Goal: Task Accomplishment & Management: Complete application form

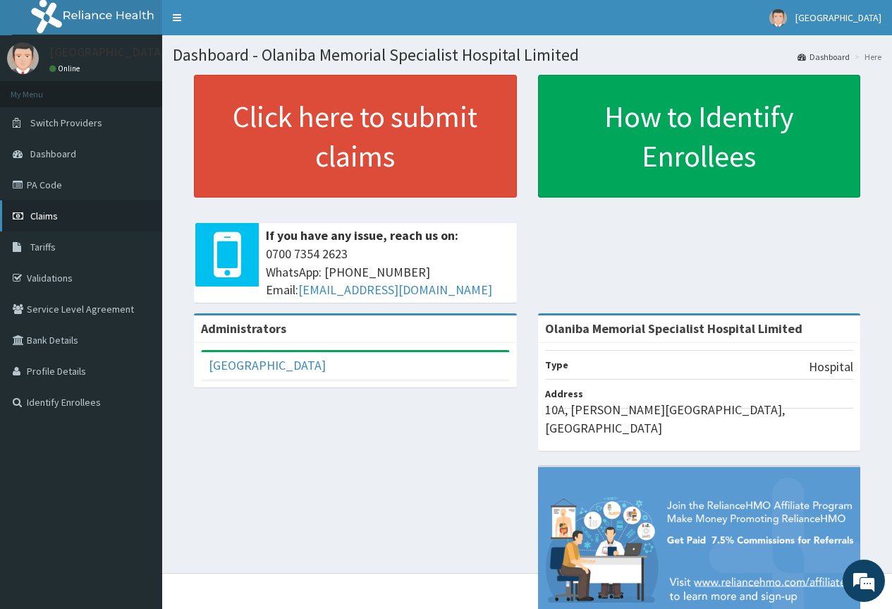
click at [64, 222] on link "Claims" at bounding box center [81, 215] width 162 height 31
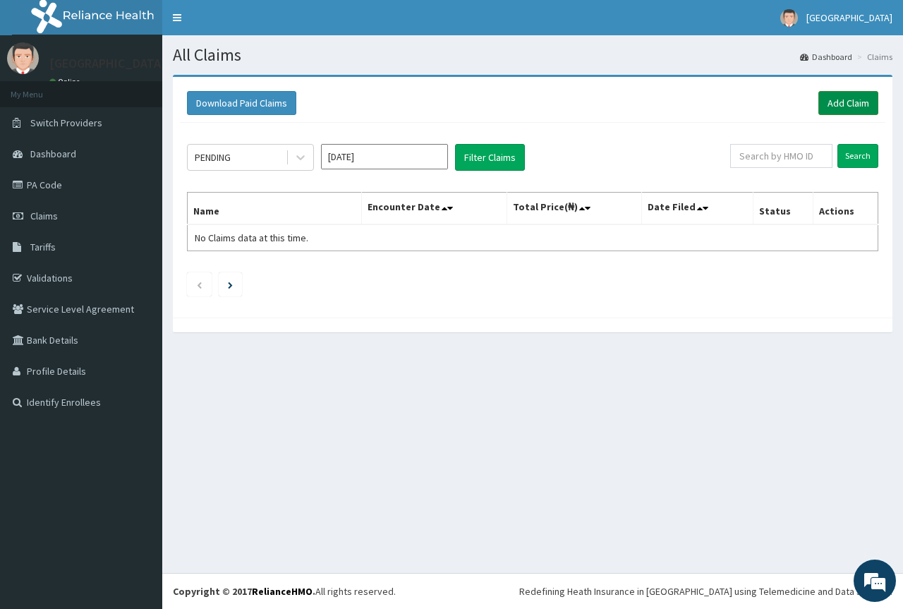
click at [848, 106] on link "Add Claim" at bounding box center [848, 103] width 60 height 24
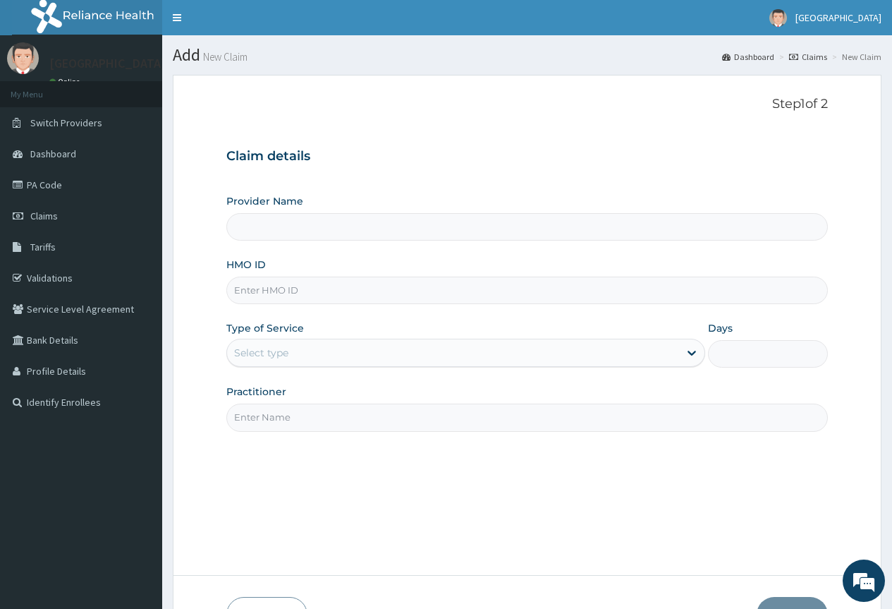
type input "Olaniba Memorial Specialist Hospital Limited"
click at [640, 362] on div "Select type" at bounding box center [453, 352] width 452 height 23
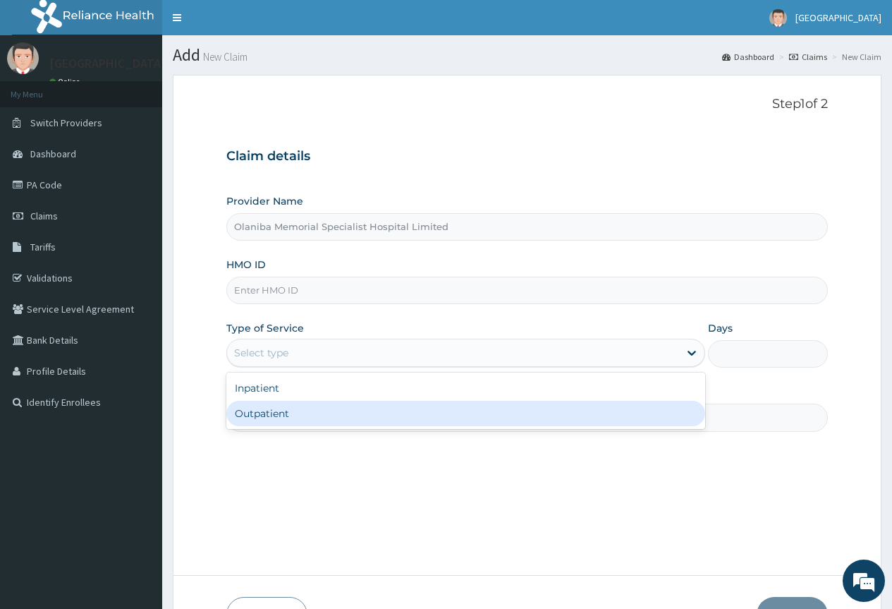
click at [591, 412] on div "Outpatient" at bounding box center [465, 413] width 479 height 25
type input "1"
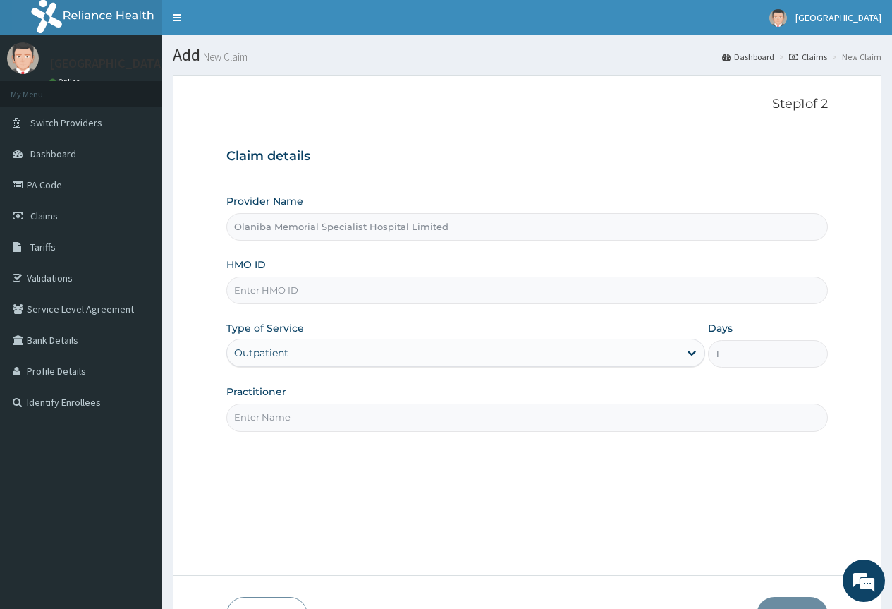
click at [590, 412] on input "Practitioner" at bounding box center [527, 417] width 602 height 28
type input "Dr. Samuel"
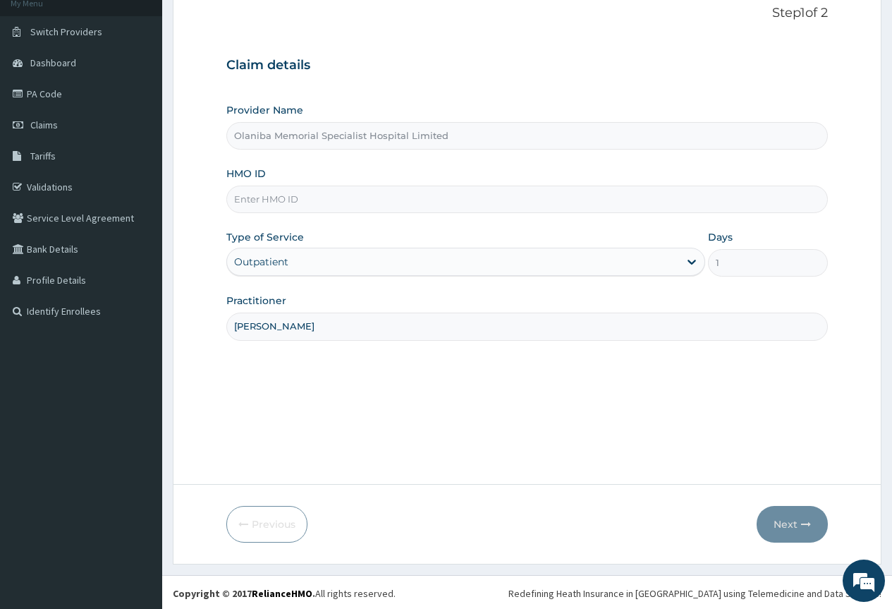
scroll to position [93, 0]
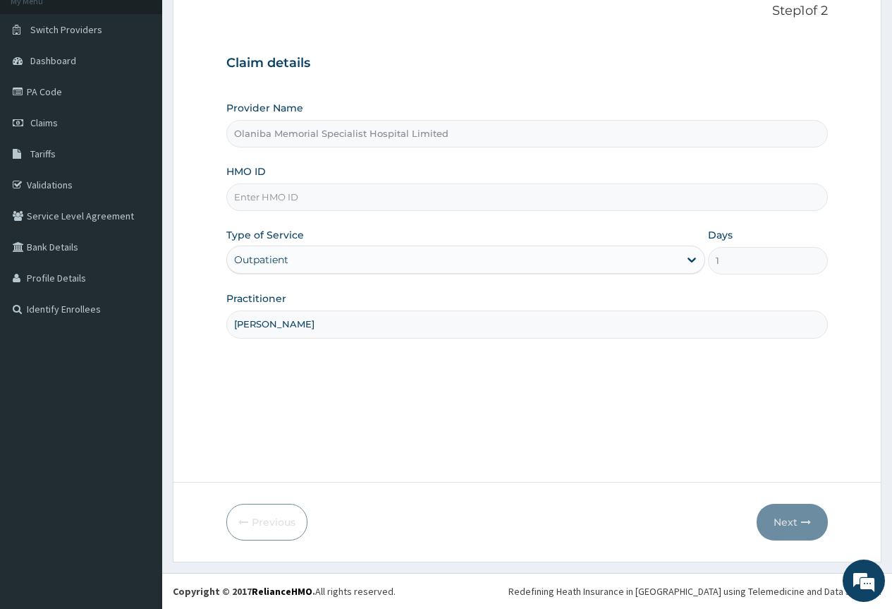
click at [353, 193] on input "HMO ID" at bounding box center [527, 197] width 602 height 28
type input "jgi/10002/a"
click at [593, 234] on div "Type of Service Outpatient" at bounding box center [465, 251] width 479 height 47
click at [790, 529] on button "Next" at bounding box center [792, 521] width 71 height 37
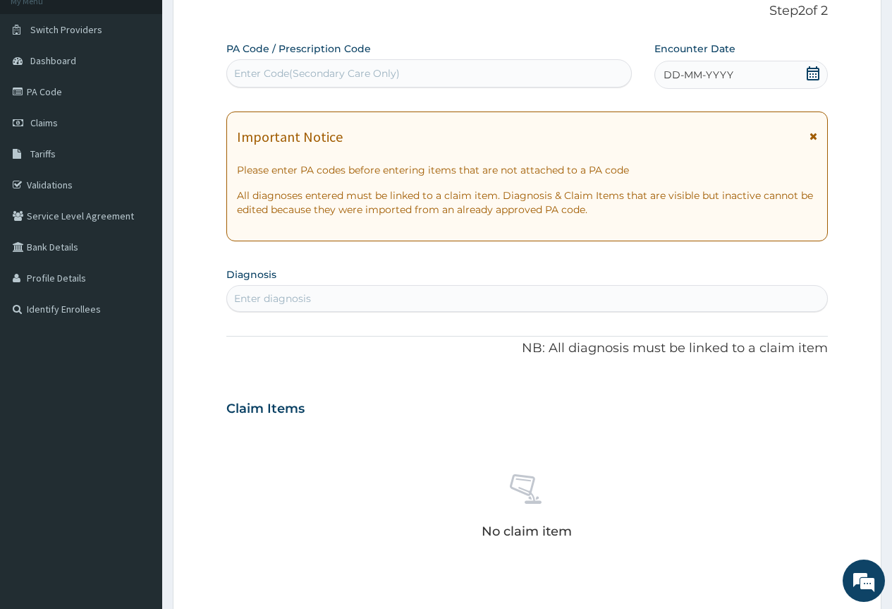
click at [590, 78] on div "Enter Code(Secondary Care Only)" at bounding box center [428, 73] width 403 height 23
click at [672, 75] on span "DD-MM-YYYY" at bounding box center [699, 75] width 70 height 14
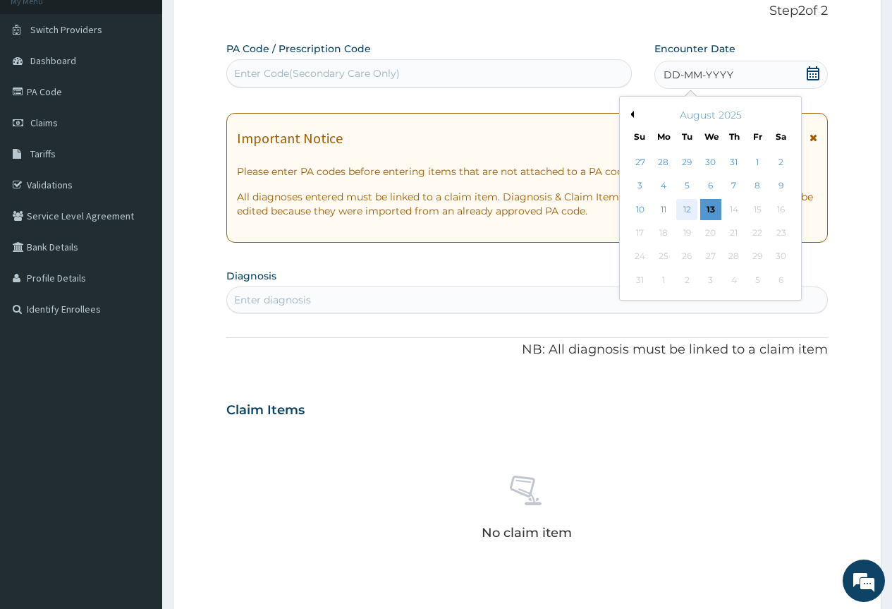
click at [688, 212] on div "12" at bounding box center [686, 209] width 21 height 21
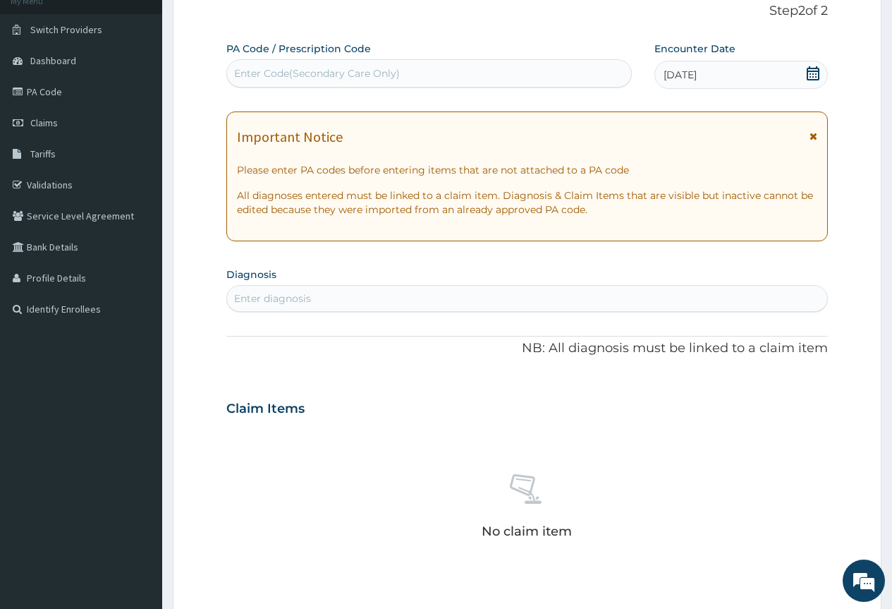
click at [561, 298] on div "Enter diagnosis" at bounding box center [527, 298] width 600 height 23
type input "malaria"
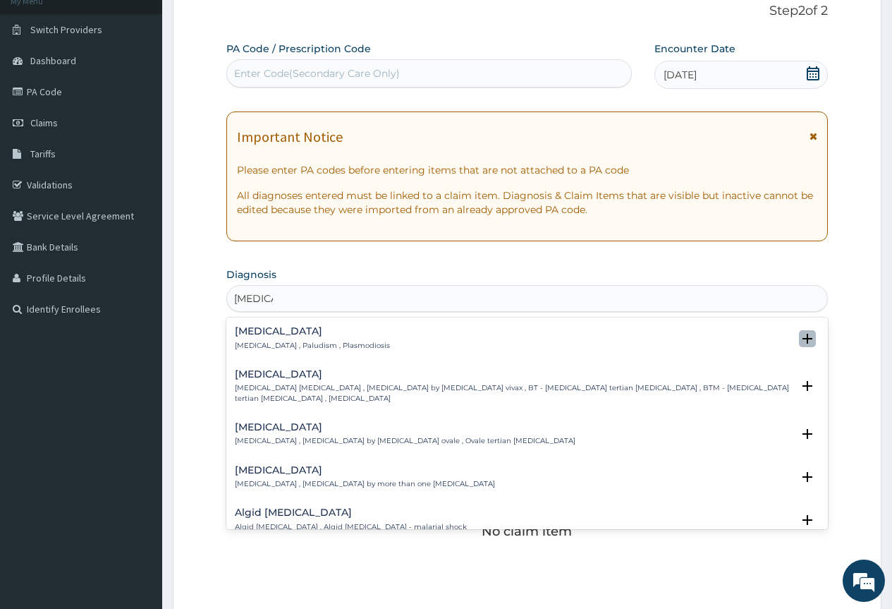
click at [802, 337] on icon "open select status" at bounding box center [807, 339] width 10 height 10
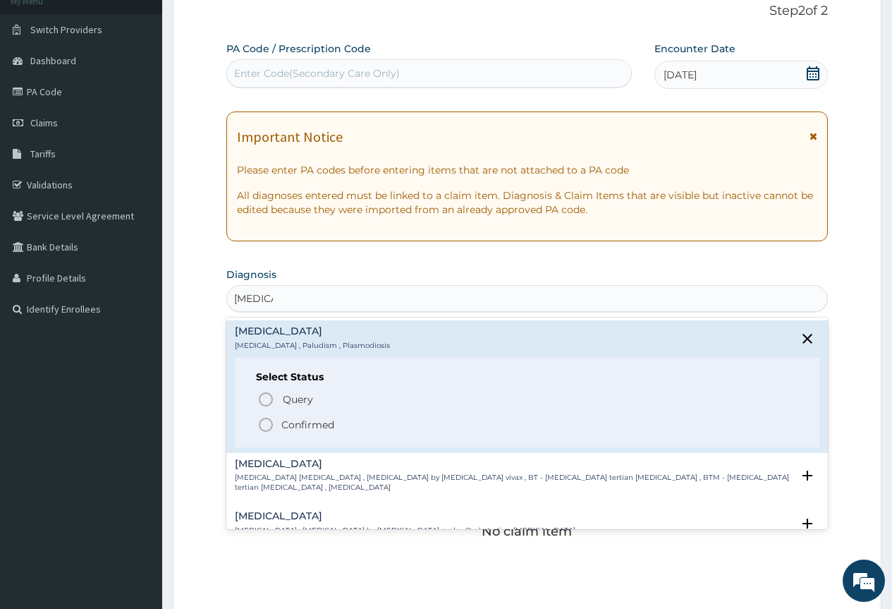
click at [267, 425] on icon "status option filled" at bounding box center [265, 424] width 17 height 17
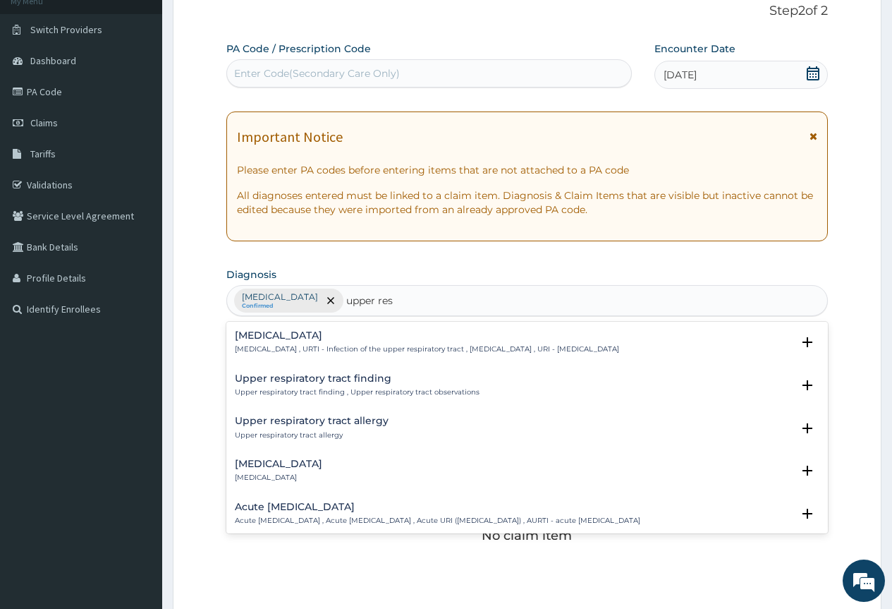
type input "upper resp"
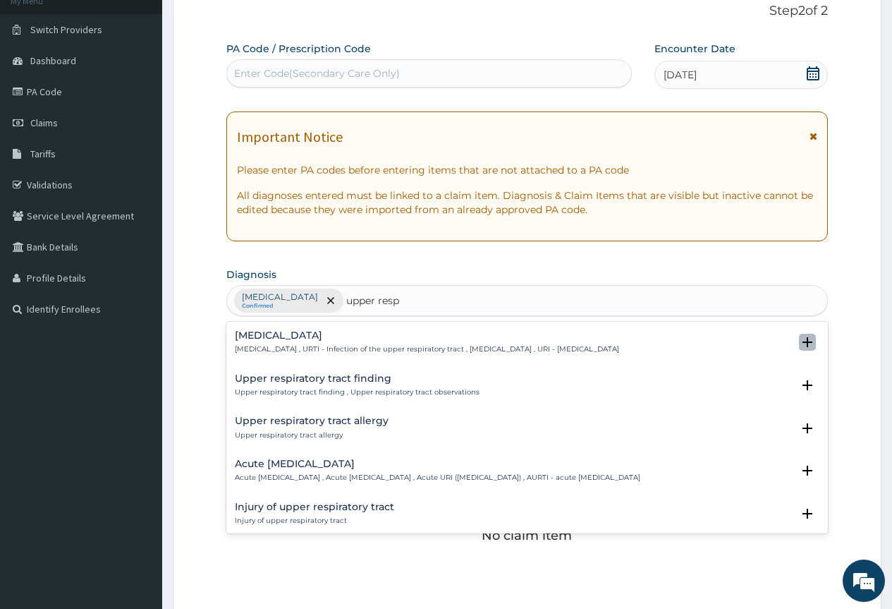
click at [802, 341] on icon "open select status" at bounding box center [807, 342] width 10 height 10
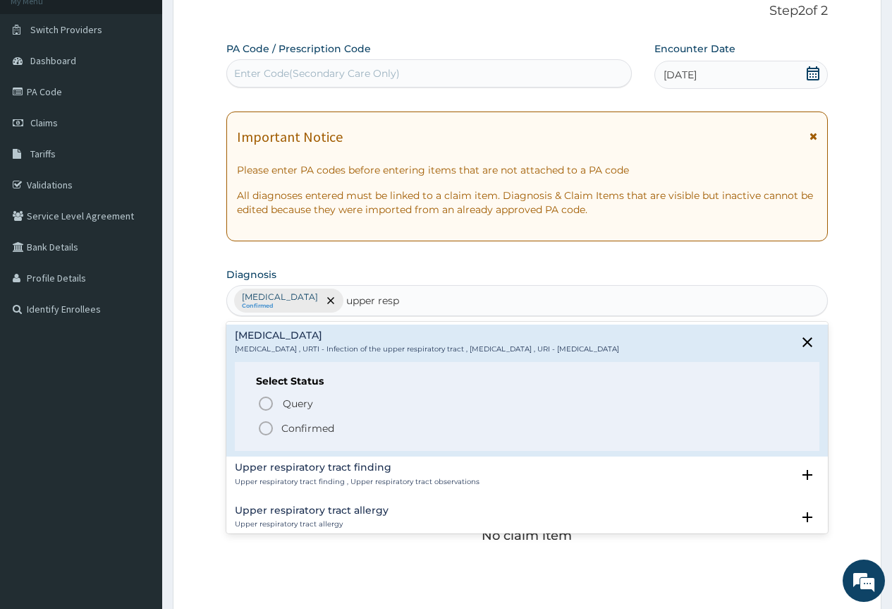
click at [300, 430] on p "Confirmed" at bounding box center [307, 428] width 53 height 14
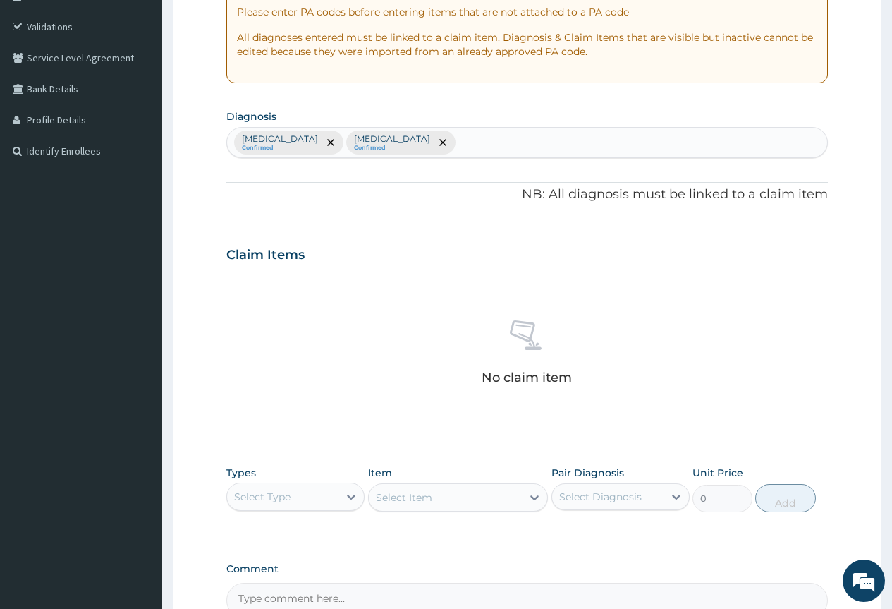
scroll to position [408, 0]
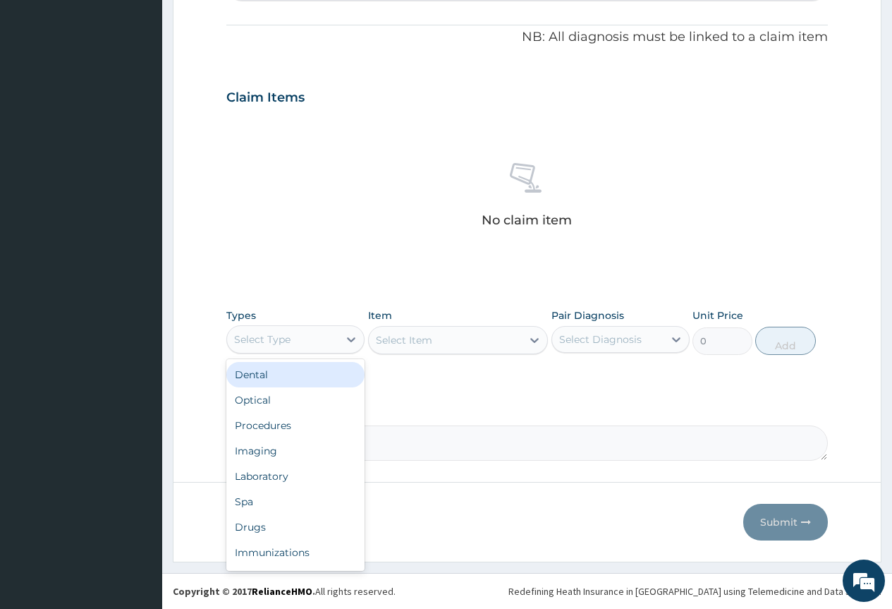
click at [289, 343] on div "Select Type" at bounding box center [262, 339] width 56 height 14
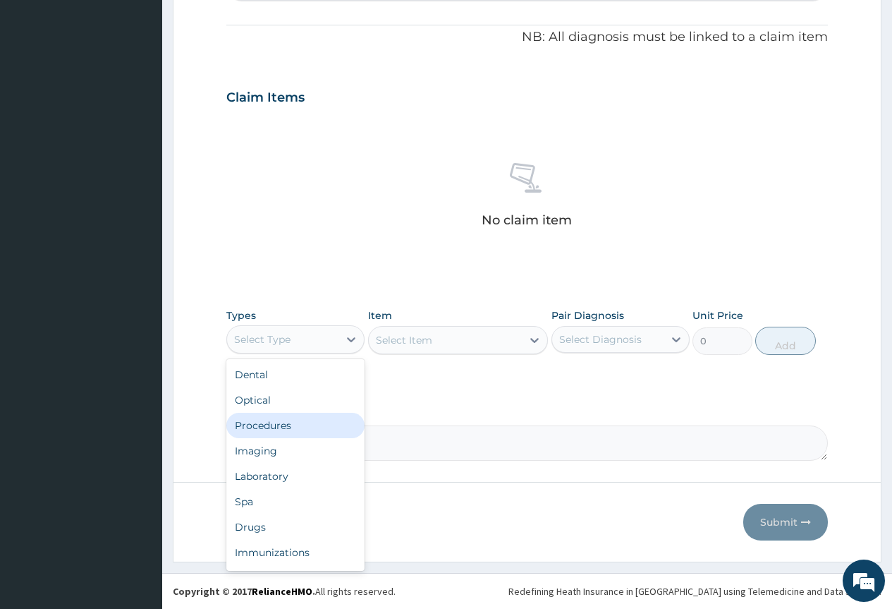
click at [287, 423] on div "Procedures" at bounding box center [295, 425] width 138 height 25
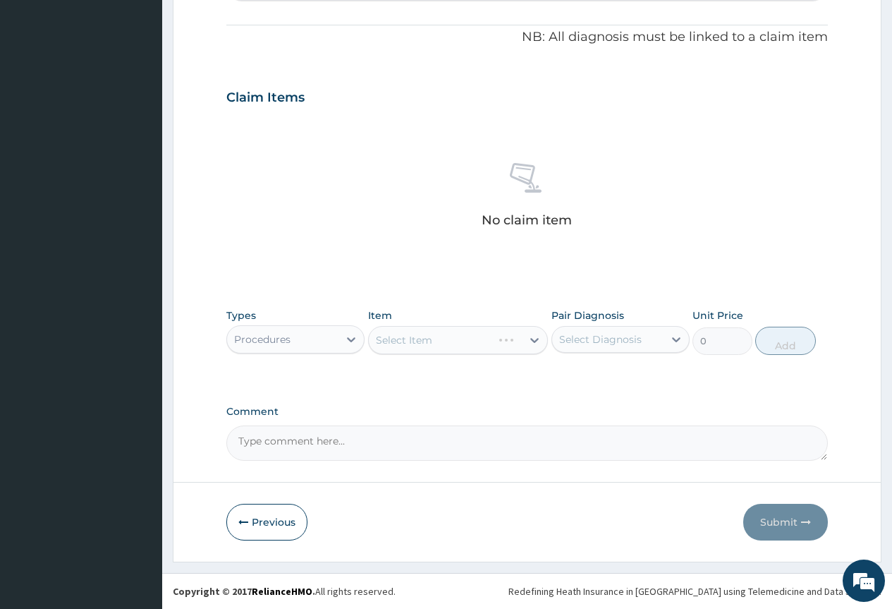
click at [485, 349] on div "Select Item" at bounding box center [458, 340] width 181 height 28
click at [482, 346] on div "Select Item" at bounding box center [446, 340] width 154 height 23
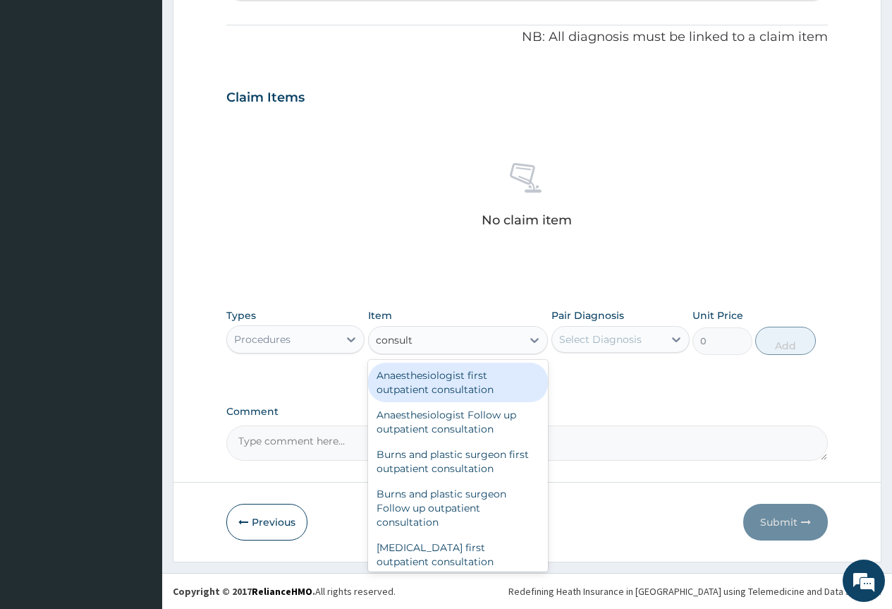
type input "consulta"
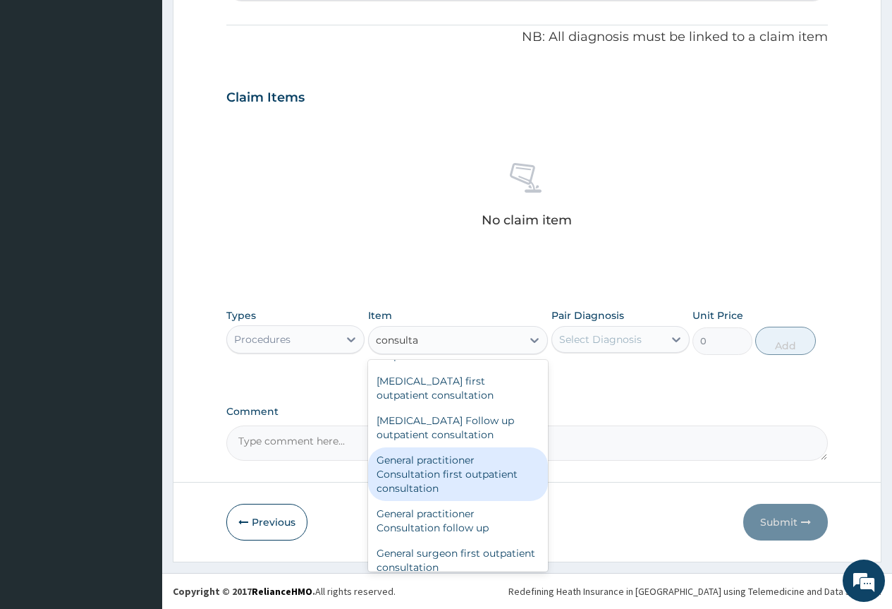
scroll to position [705, 0]
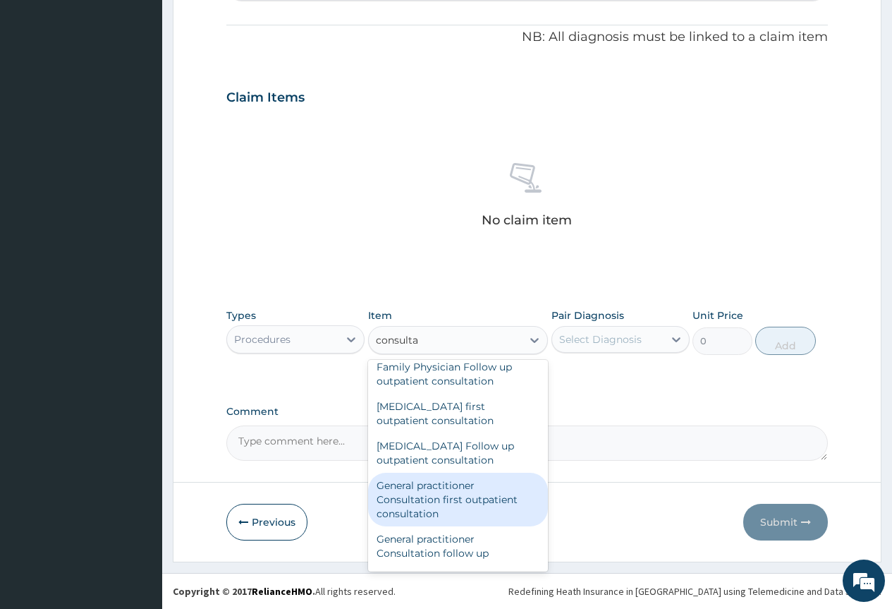
click at [498, 516] on div "General practitioner Consultation first outpatient consultation" at bounding box center [458, 499] width 181 height 54
type input "3600"
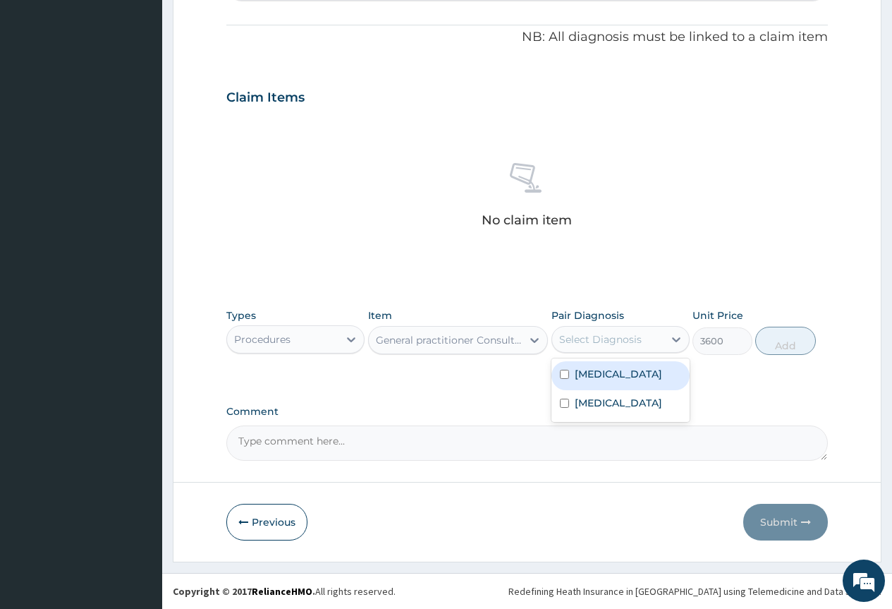
click at [647, 341] on div "Select Diagnosis" at bounding box center [607, 339] width 111 height 23
click at [581, 379] on label "Malaria" at bounding box center [618, 374] width 87 height 14
checkbox input "true"
click at [804, 345] on button "Add" at bounding box center [785, 340] width 60 height 28
type input "0"
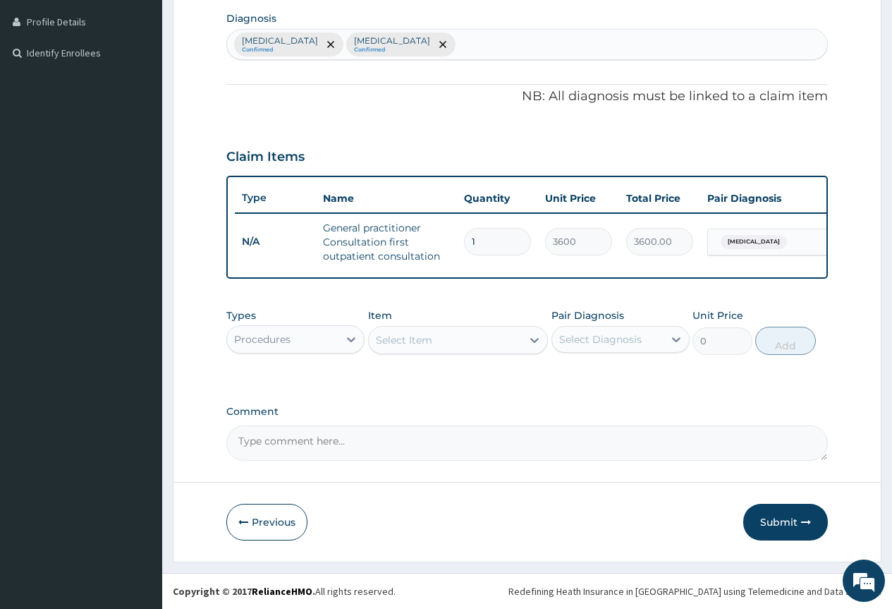
scroll to position [360, 0]
click at [494, 346] on div "Select Item" at bounding box center [446, 340] width 154 height 23
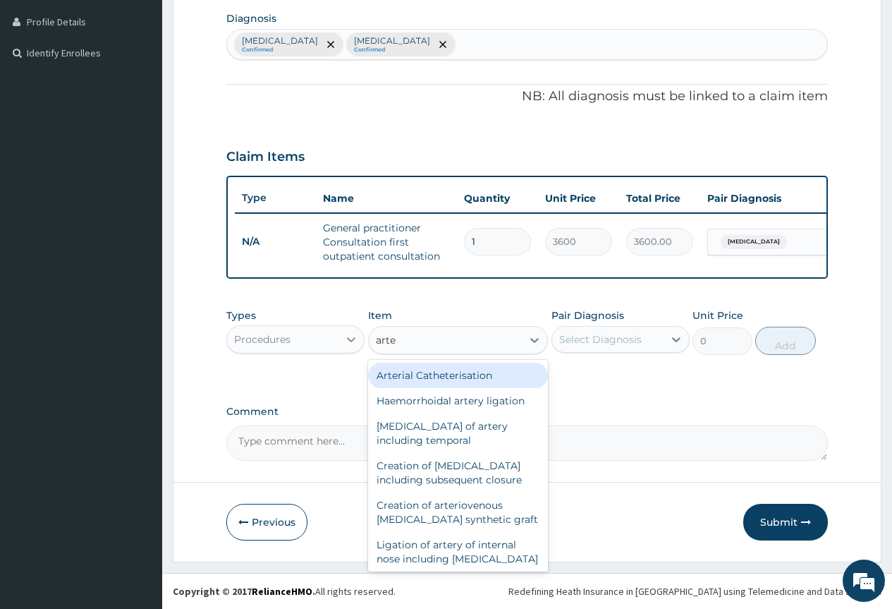
type input "arte"
click at [341, 339] on div at bounding box center [350, 338] width 25 height 25
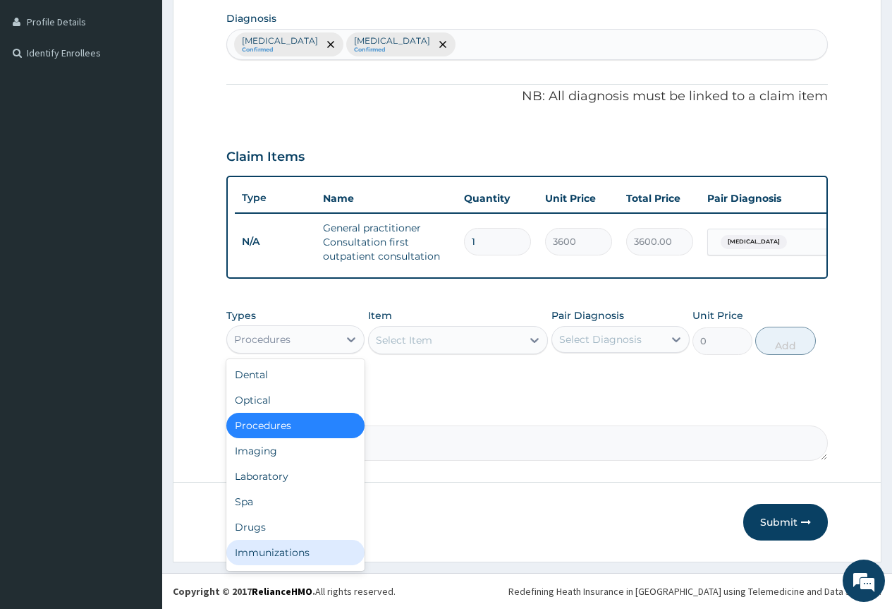
scroll to position [48, 0]
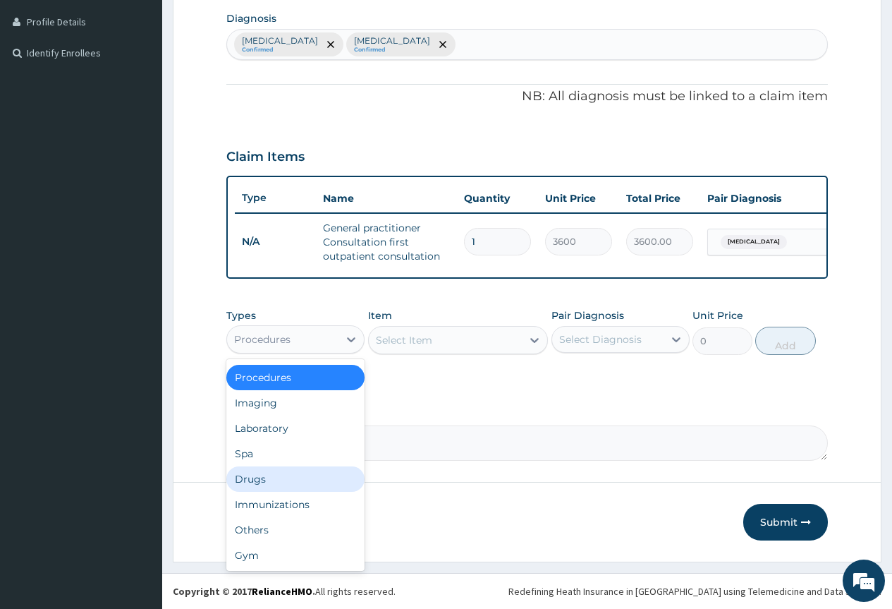
click at [282, 472] on div "Drugs" at bounding box center [295, 478] width 138 height 25
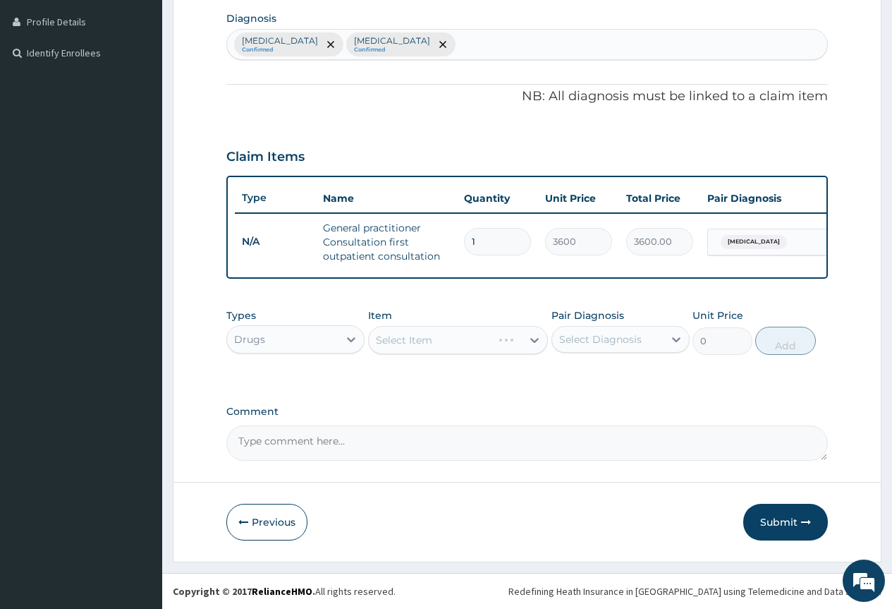
click at [518, 341] on div "Select Item" at bounding box center [458, 340] width 181 height 28
click at [530, 338] on div "Select Item" at bounding box center [458, 340] width 181 height 28
click at [512, 331] on div "Select Item" at bounding box center [446, 340] width 154 height 23
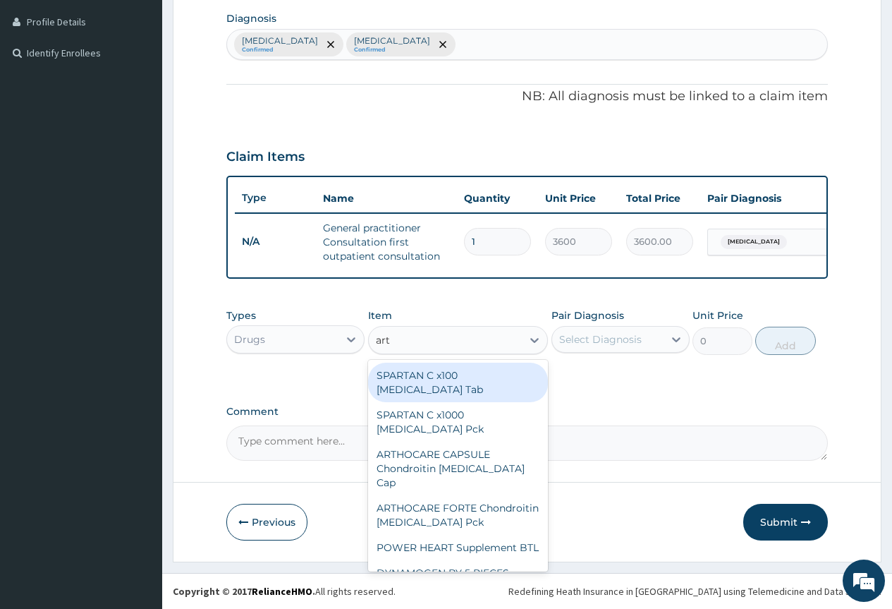
type input "arte"
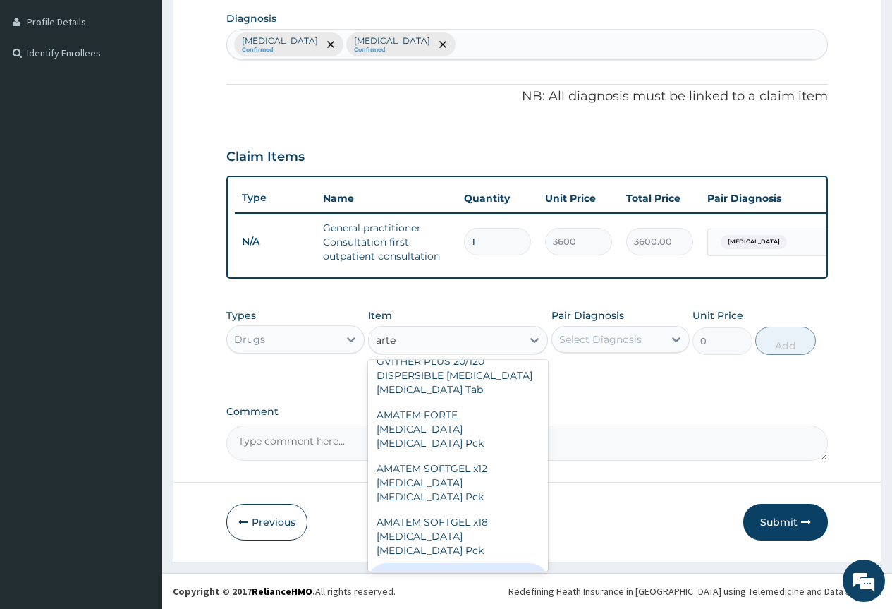
scroll to position [564, 0]
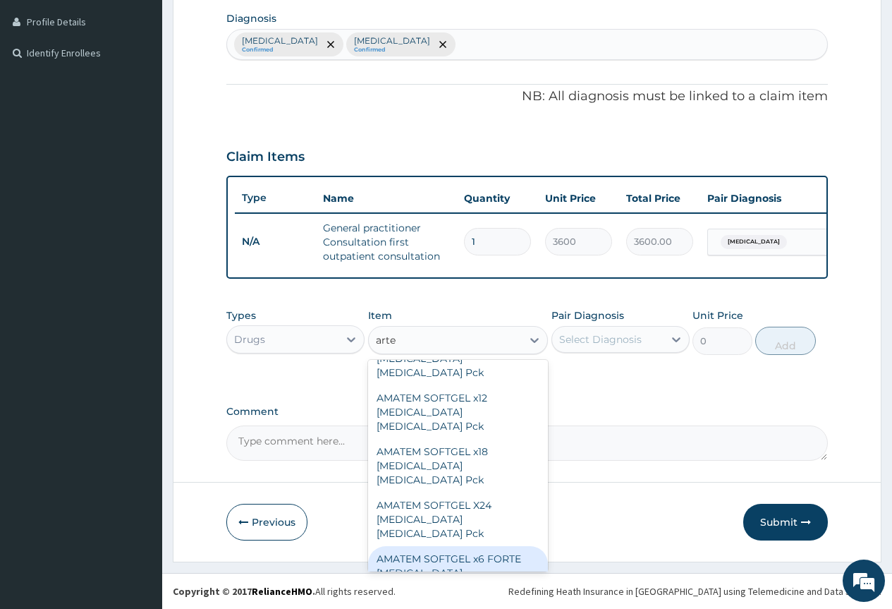
click at [489, 546] on div "AMATEM SOFTGEL x6 FORTE Artemether Lumefantrine Pck" at bounding box center [458, 573] width 181 height 54
type input "1840"
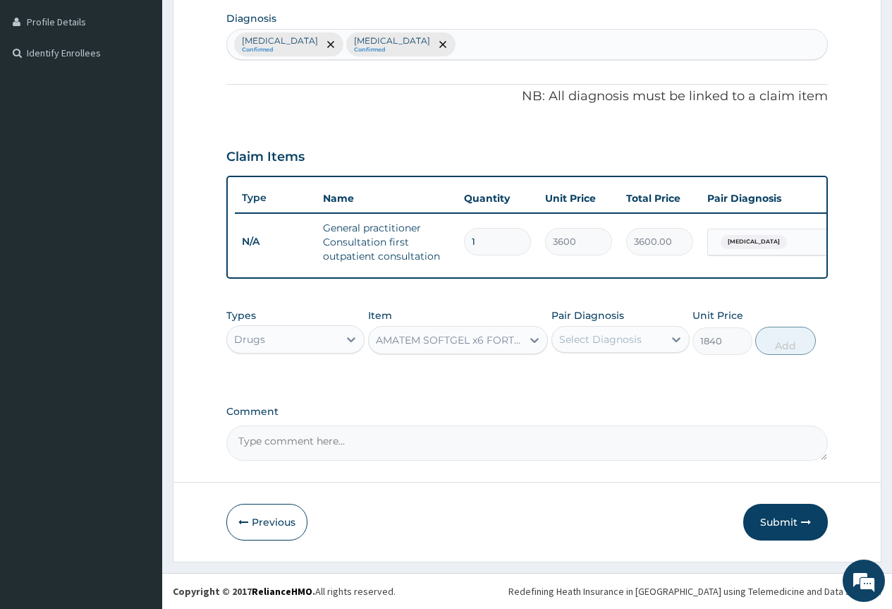
click at [631, 345] on div "Select Diagnosis" at bounding box center [600, 339] width 83 height 14
click at [614, 371] on div "Malaria" at bounding box center [620, 375] width 138 height 29
checkbox input "true"
click at [788, 334] on button "Add" at bounding box center [785, 340] width 60 height 28
type input "0"
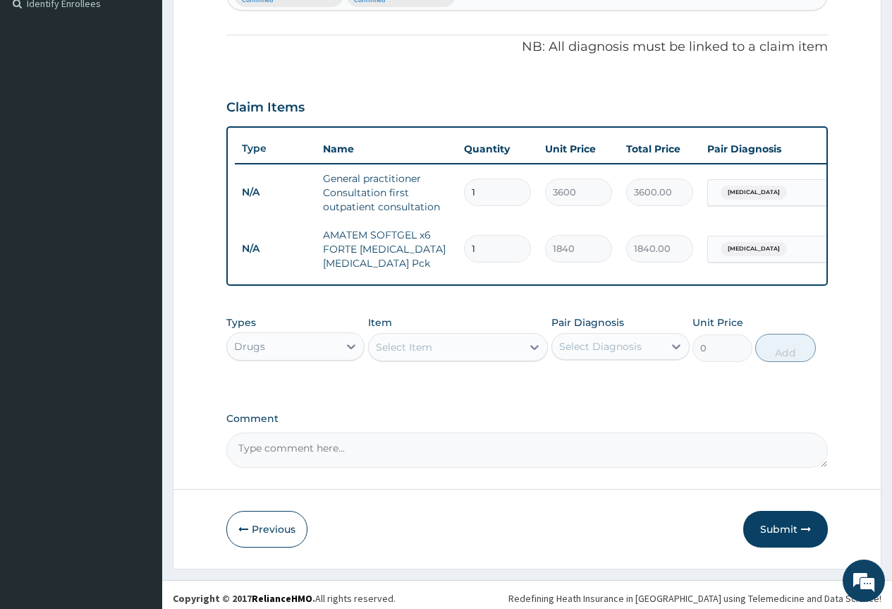
scroll to position [416, 0]
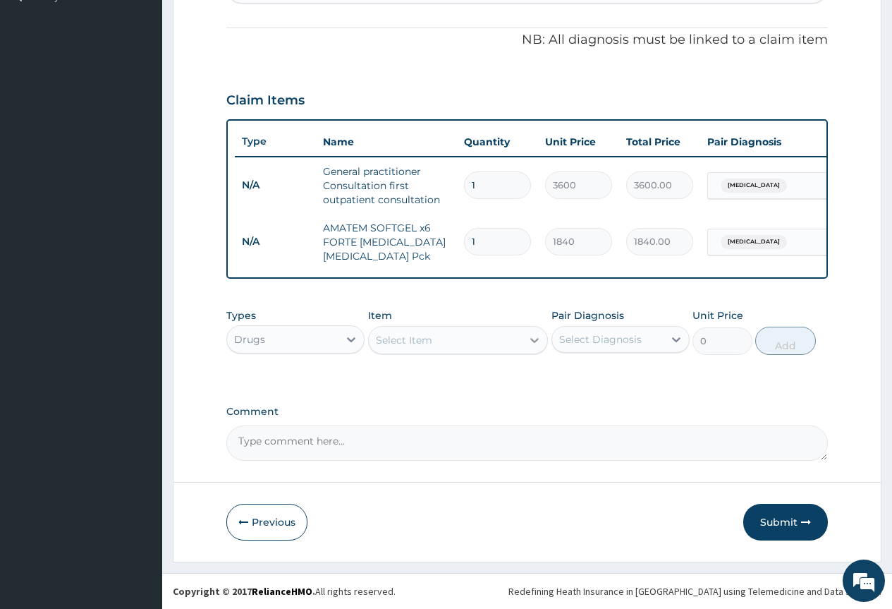
click at [439, 338] on div "Select Item" at bounding box center [446, 340] width 154 height 23
click at [533, 346] on icon at bounding box center [534, 340] width 14 height 14
click at [531, 345] on icon at bounding box center [534, 340] width 14 height 14
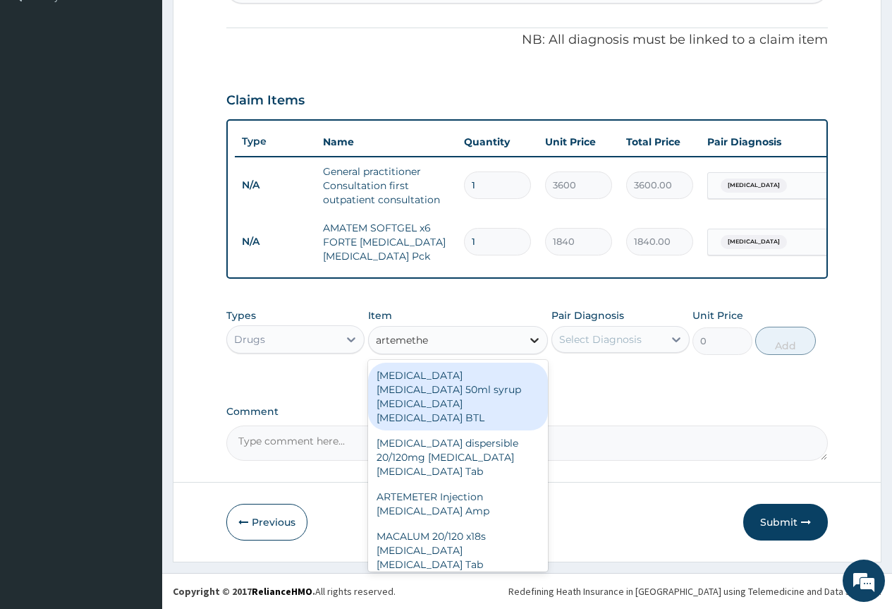
type input "artemether"
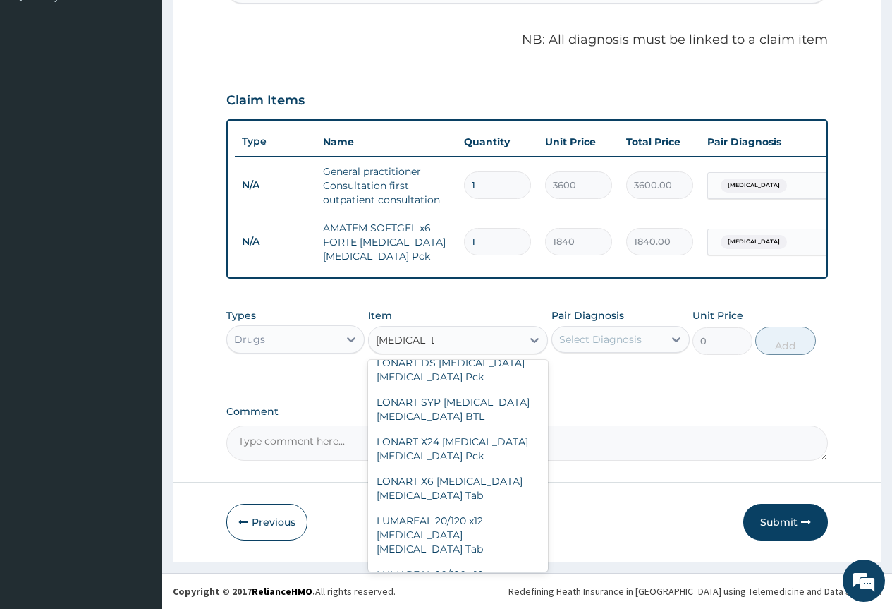
scroll to position [2488, 0]
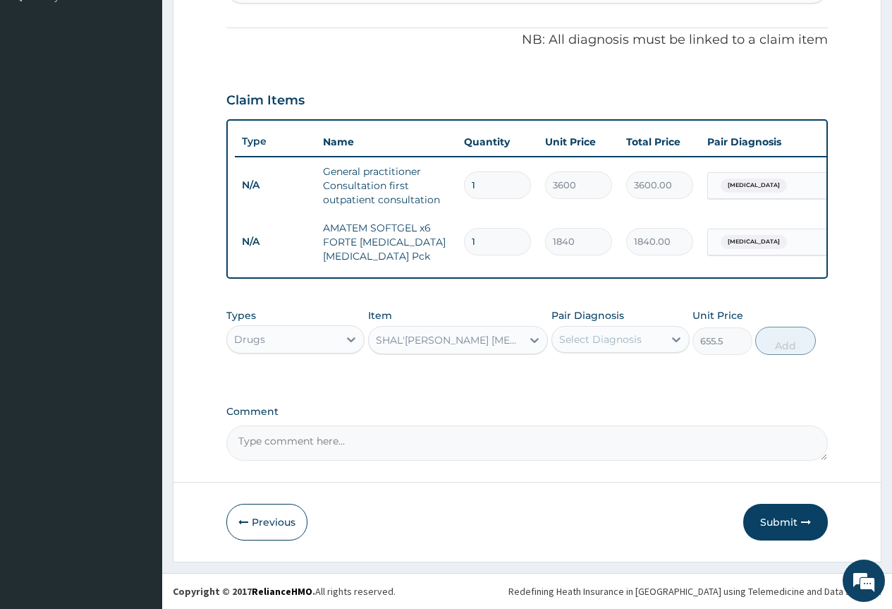
click at [514, 340] on div "SHAL'ARTEM FORTE Artemether Lumefantrine Pck" at bounding box center [450, 340] width 148 height 14
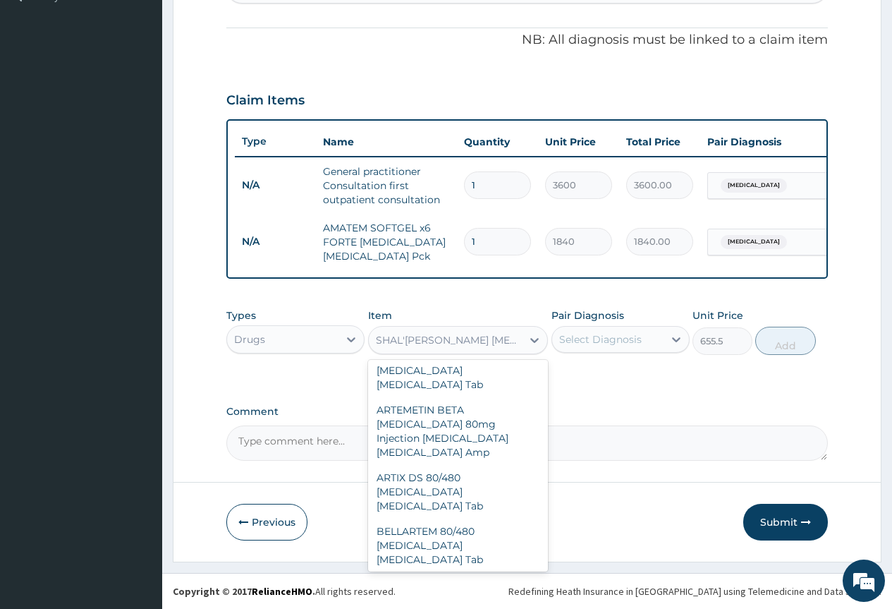
scroll to position [30545, 0]
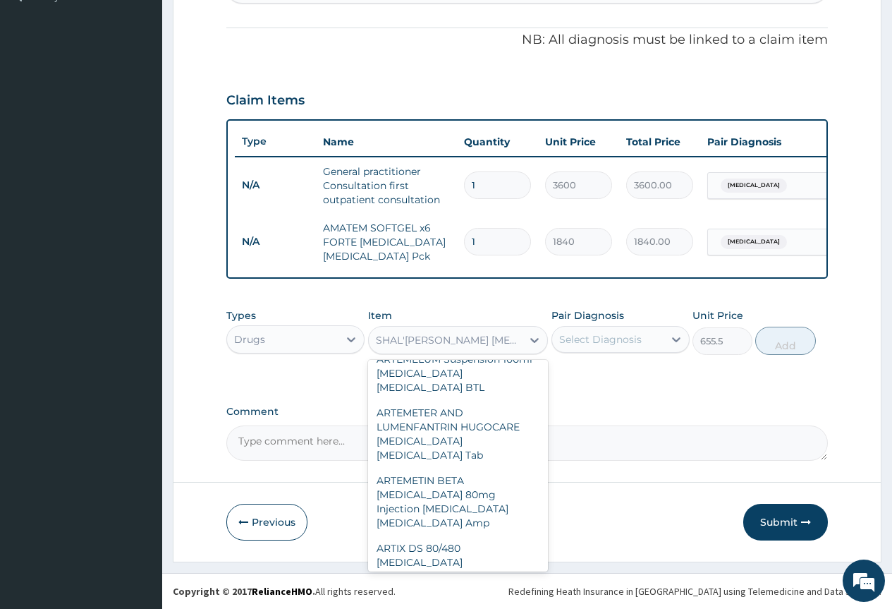
type input "425.5"
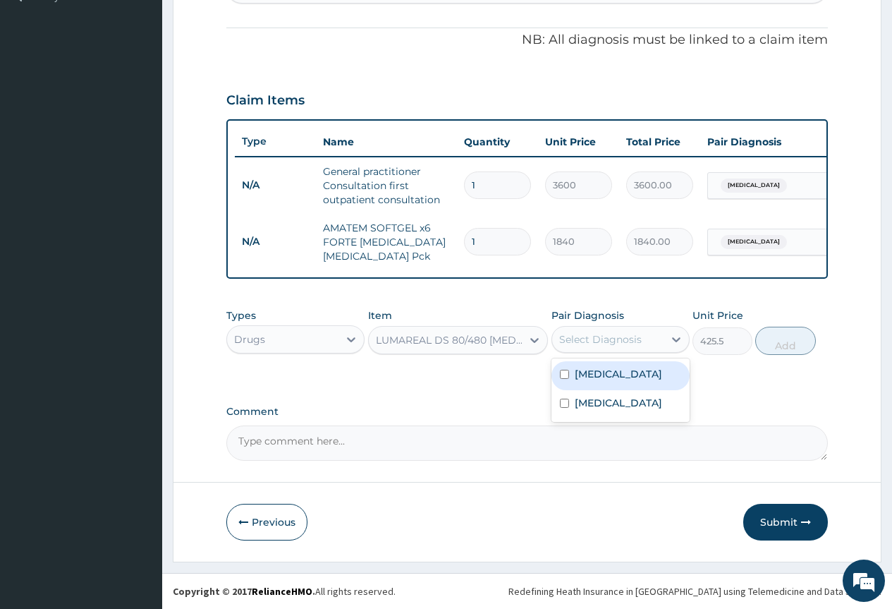
click at [652, 338] on div "Select Diagnosis" at bounding box center [607, 339] width 111 height 23
click at [585, 374] on label "Malaria" at bounding box center [618, 374] width 87 height 14
checkbox input "true"
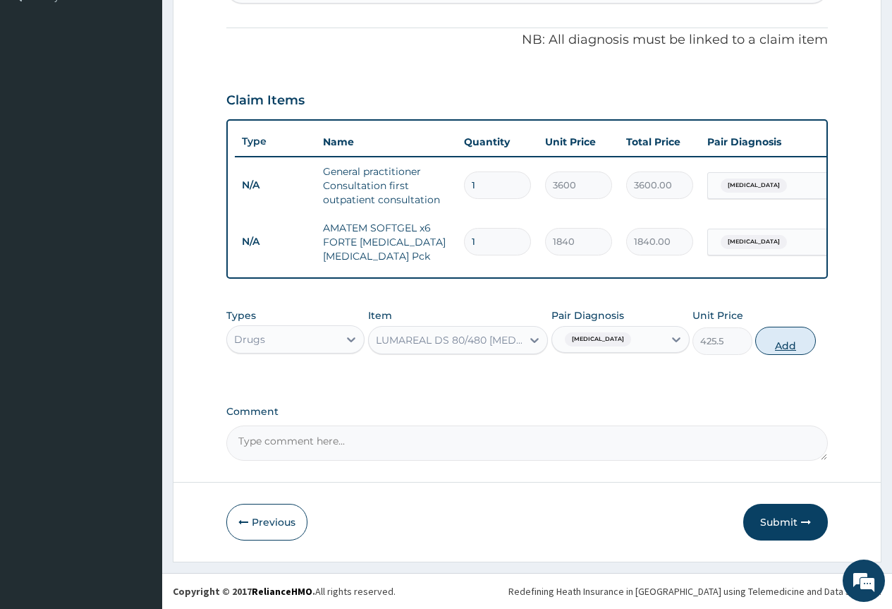
click at [800, 338] on button "Add" at bounding box center [785, 340] width 60 height 28
type input "0"
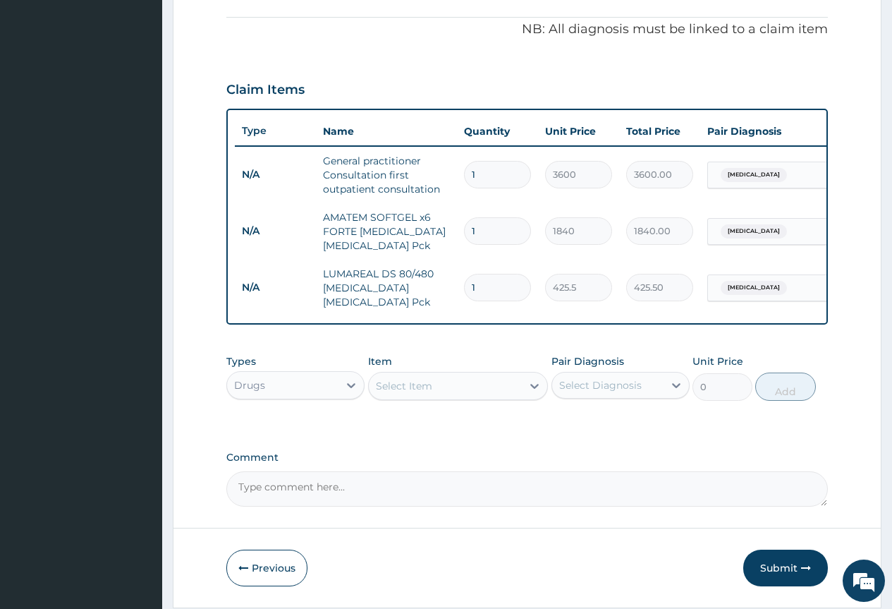
drag, startPoint x: 470, startPoint y: 288, endPoint x: 527, endPoint y: 289, distance: 56.4
click at [527, 289] on input "1" at bounding box center [497, 288] width 67 height 28
type input "6"
type input "2553.00"
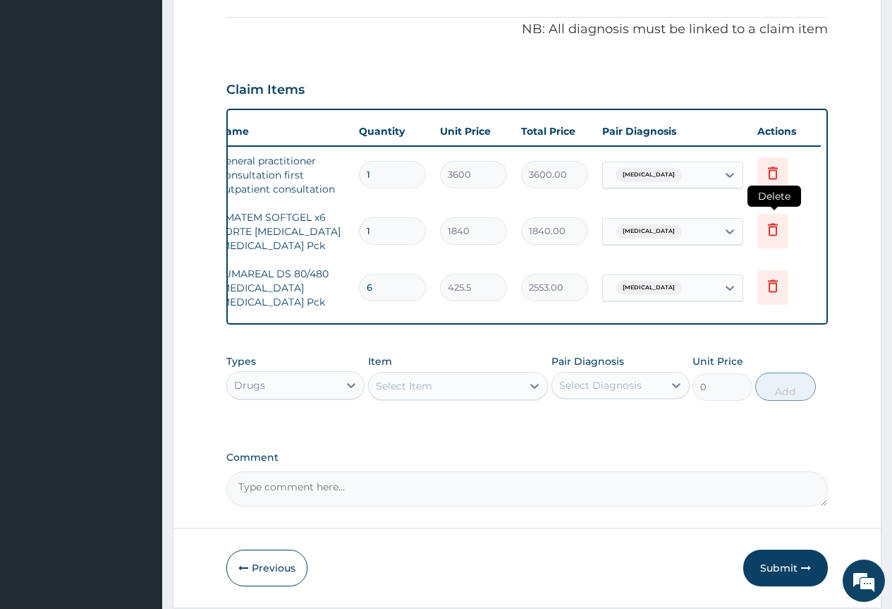
scroll to position [0, 106]
type input "6"
click at [774, 224] on icon at bounding box center [772, 230] width 10 height 13
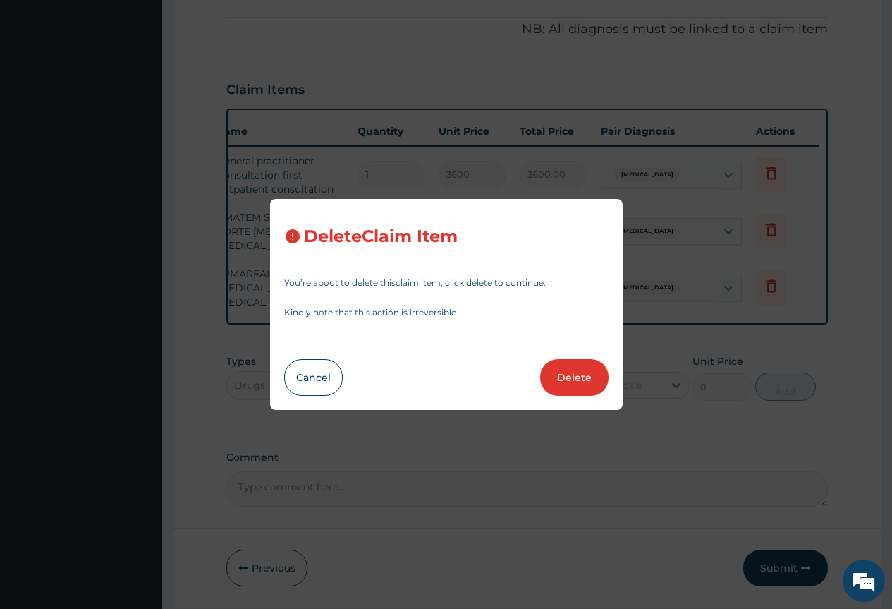
click at [570, 391] on button "Delete" at bounding box center [574, 377] width 68 height 37
type input "6"
type input "425.5"
type input "2553.00"
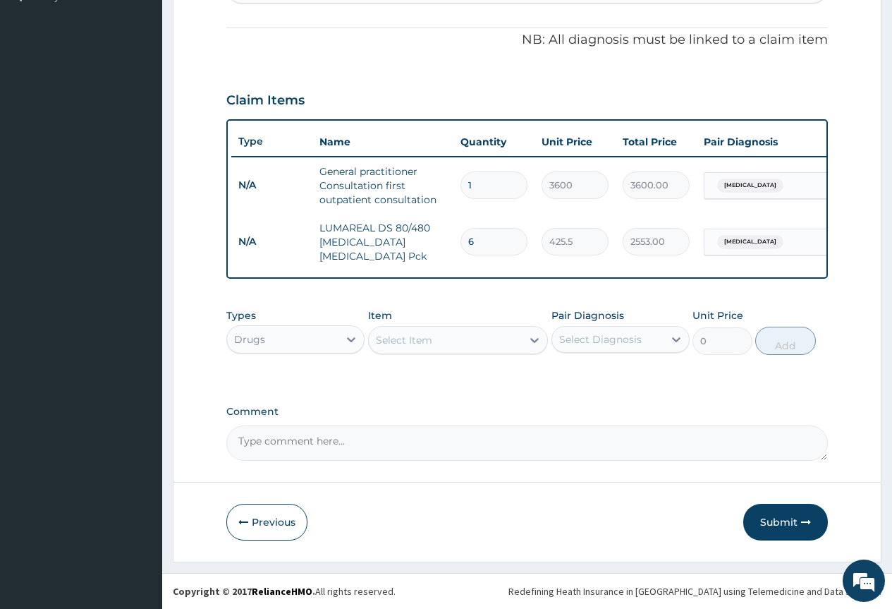
scroll to position [0, 0]
click at [482, 335] on div "Select Item" at bounding box center [446, 340] width 154 height 23
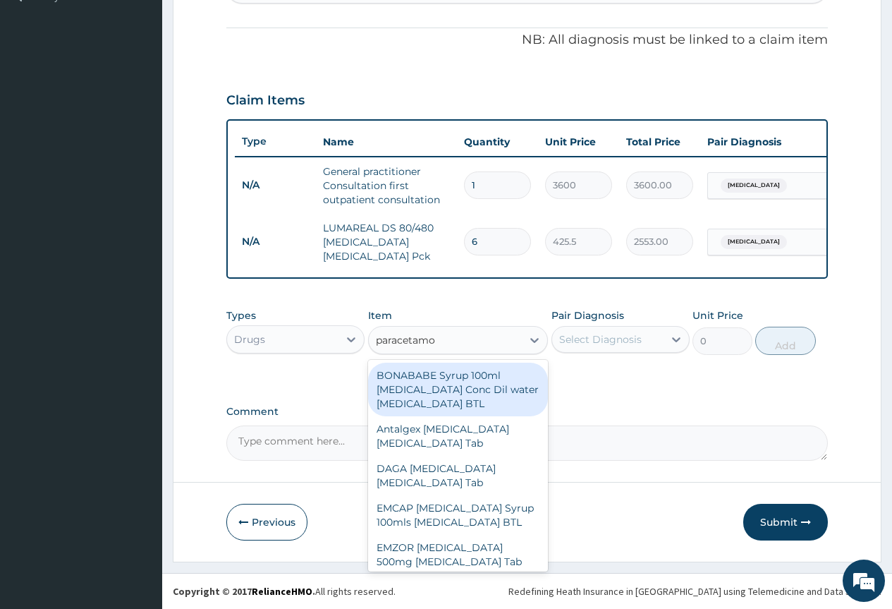
type input "paracetamol"
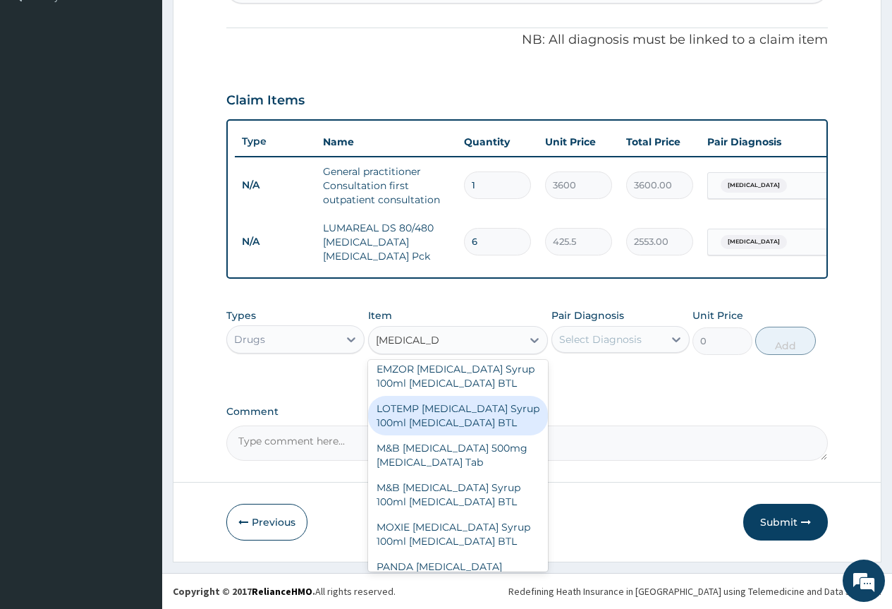
scroll to position [282, 0]
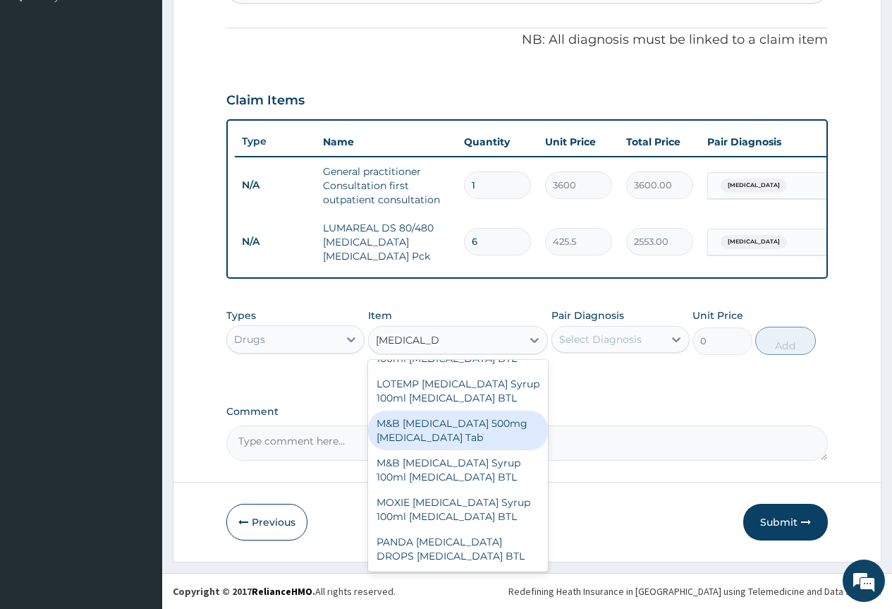
click at [451, 450] on div "M&B PARACETAMOL 500mg Acetaminophen Tab" at bounding box center [458, 429] width 181 height 39
type input "11.5"
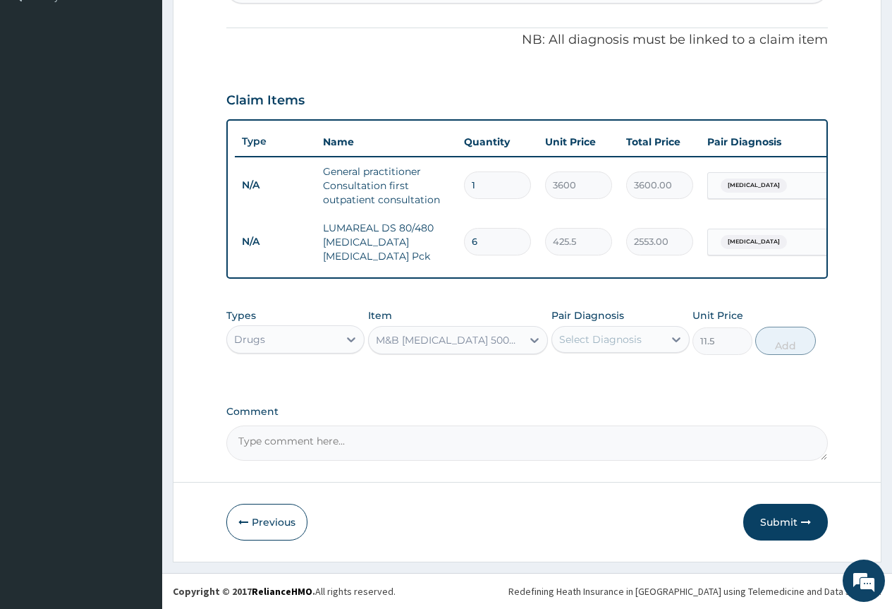
click at [599, 343] on div "Select Diagnosis" at bounding box center [600, 339] width 83 height 14
click at [580, 379] on label "Malaria" at bounding box center [618, 374] width 87 height 14
checkbox input "true"
click at [788, 347] on button "Add" at bounding box center [785, 340] width 60 height 28
type input "0"
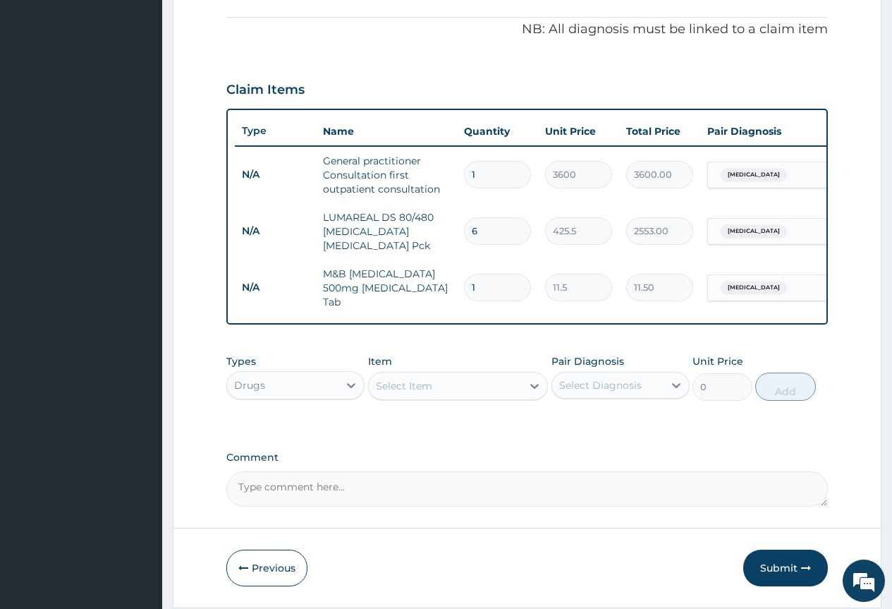
type input "18"
type input "207.00"
type input "18"
click at [477, 396] on div "Select Item" at bounding box center [446, 385] width 154 height 23
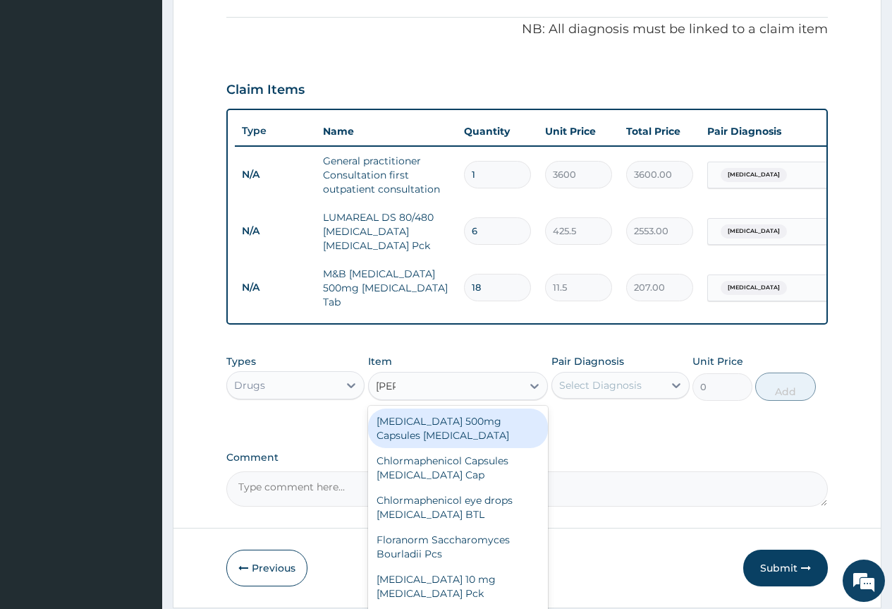
type input "lorat"
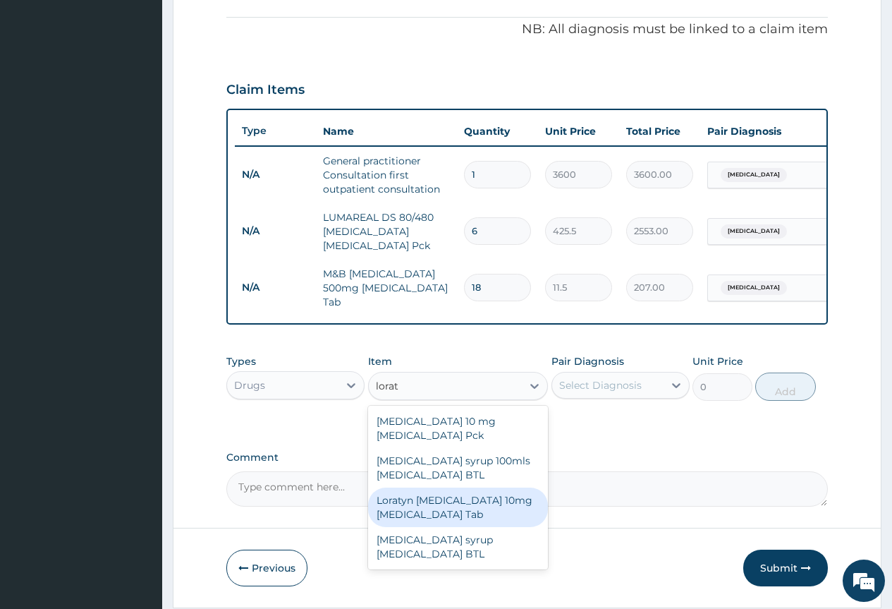
click at [460, 510] on div "Loratyn Loratadine 10mg Loratadine Tab" at bounding box center [458, 506] width 181 height 39
type input "51.75"
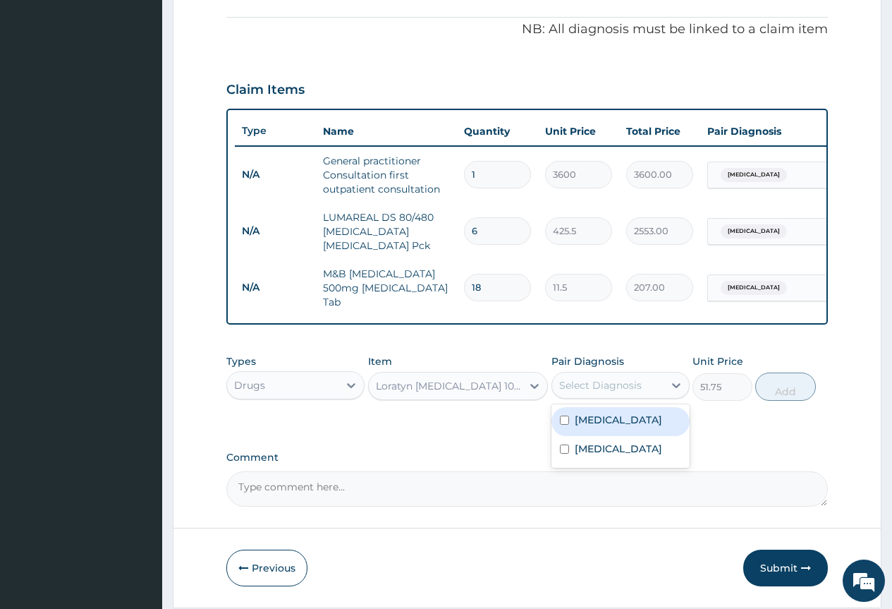
drag, startPoint x: 597, startPoint y: 398, endPoint x: 581, endPoint y: 425, distance: 31.6
click at [597, 392] on div "Select Diagnosis" at bounding box center [600, 385] width 83 height 14
click at [561, 453] on input "checkbox" at bounding box center [564, 448] width 9 height 9
checkbox input "true"
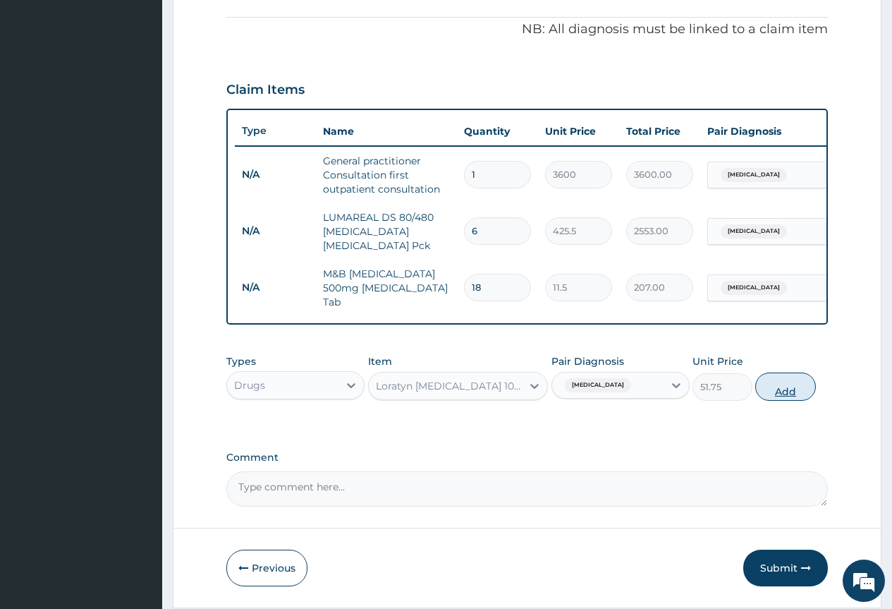
click at [786, 398] on button "Add" at bounding box center [785, 386] width 60 height 28
type input "0"
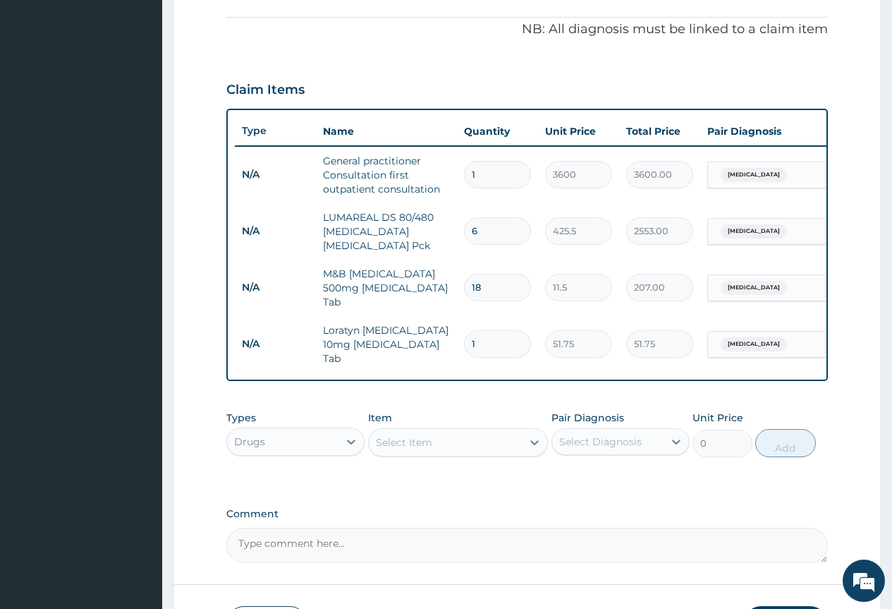
drag, startPoint x: 470, startPoint y: 338, endPoint x: 530, endPoint y: 348, distance: 60.7
click at [530, 348] on div "1" at bounding box center [497, 344] width 67 height 28
type input "5"
type input "258.75"
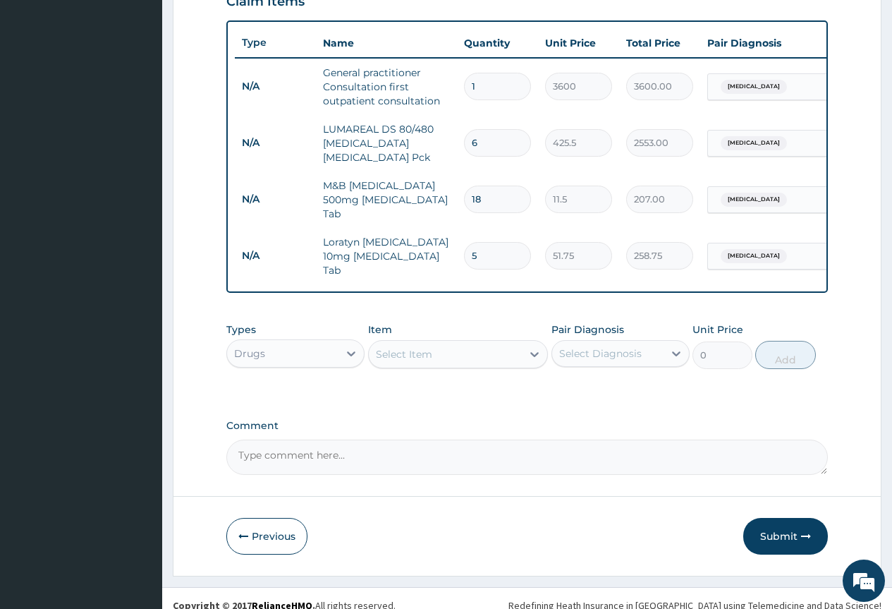
scroll to position [521, 0]
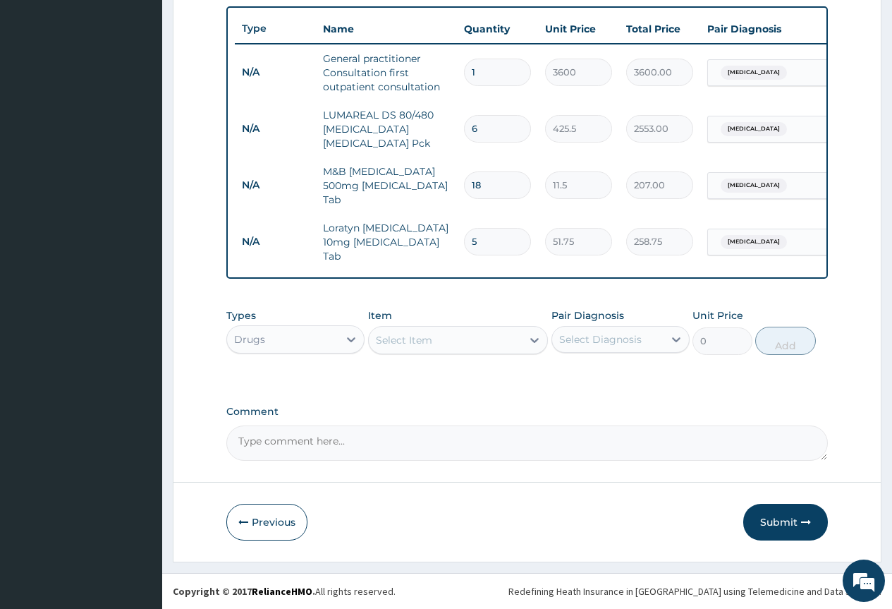
type input "5"
click at [459, 337] on div "Select Item" at bounding box center [446, 340] width 154 height 23
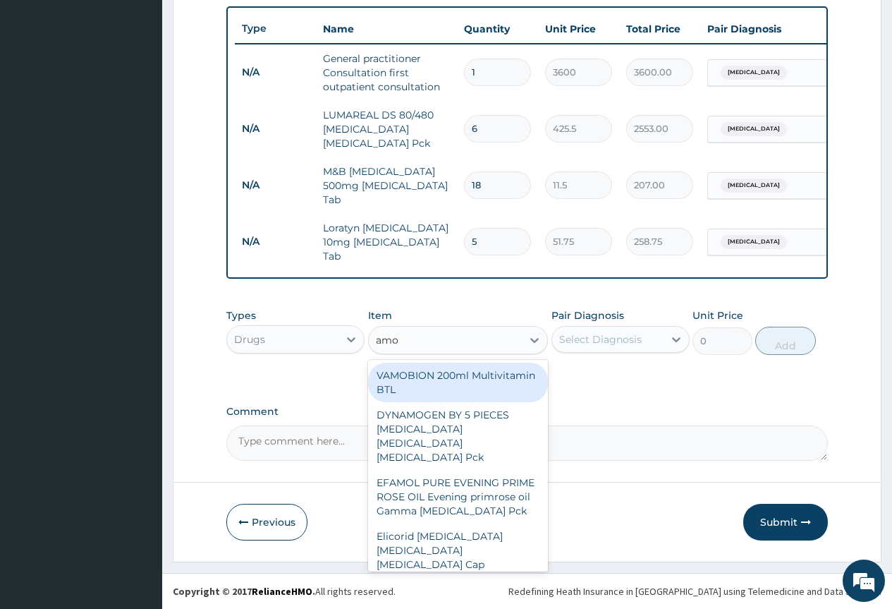
type input "amox"
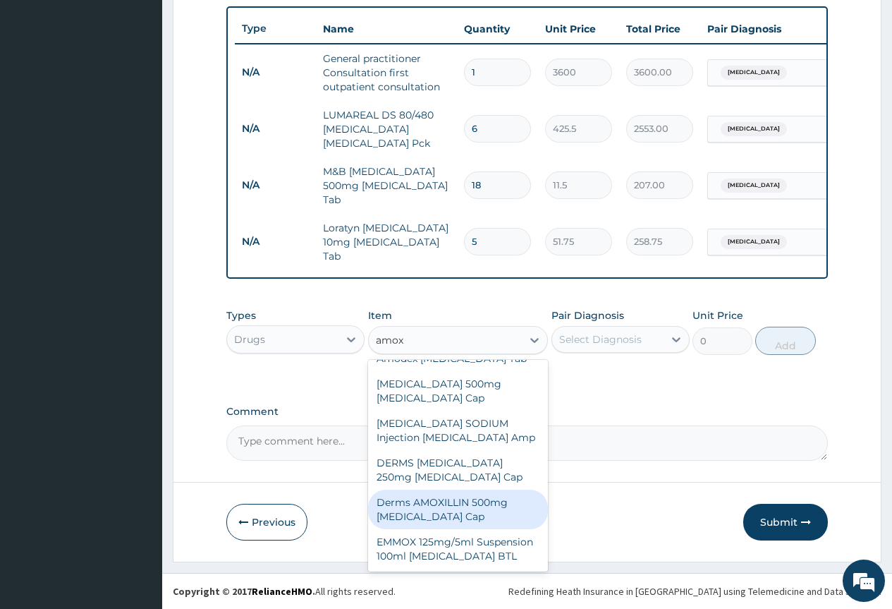
scroll to position [0, 0]
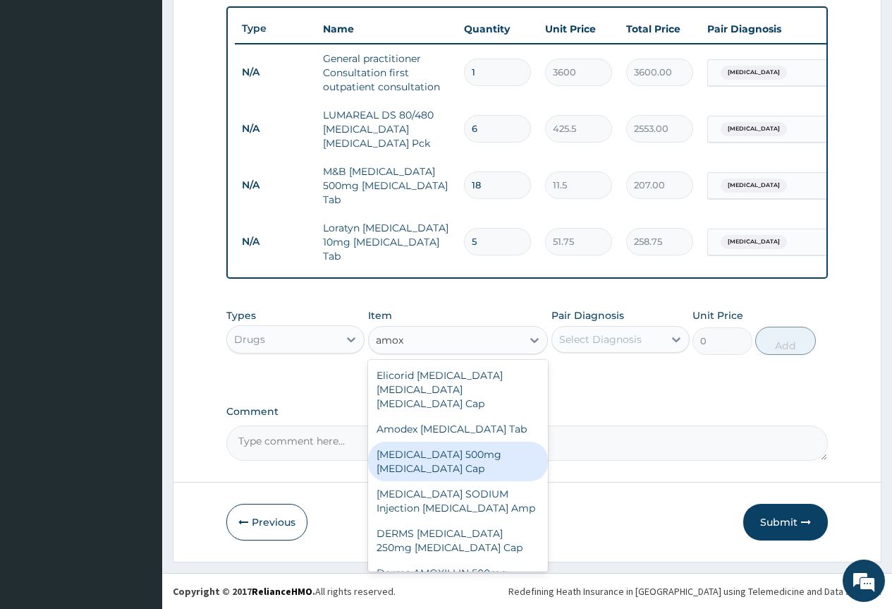
click at [485, 449] on div "AMOXICILLIN 500mg Amoxicillin Cap" at bounding box center [458, 460] width 181 height 39
type input "80.5"
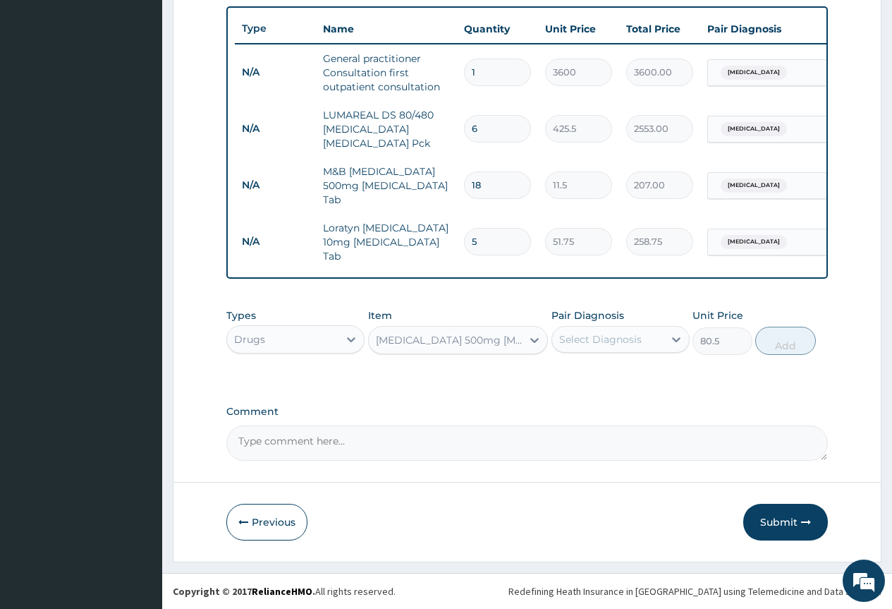
click at [507, 343] on div "AMOXICILLIN 500mg Amoxicillin Cap" at bounding box center [450, 340] width 148 height 14
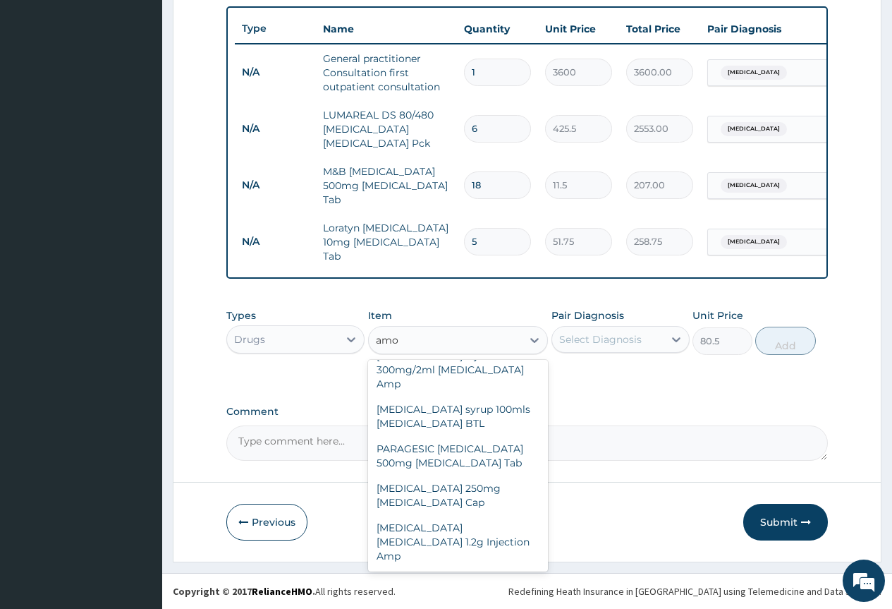
scroll to position [611, 0]
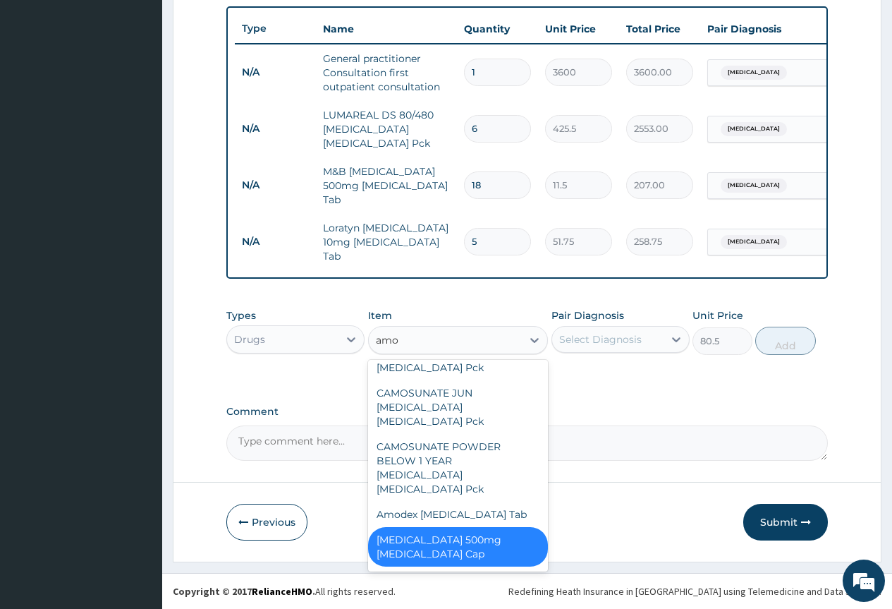
type input "amox"
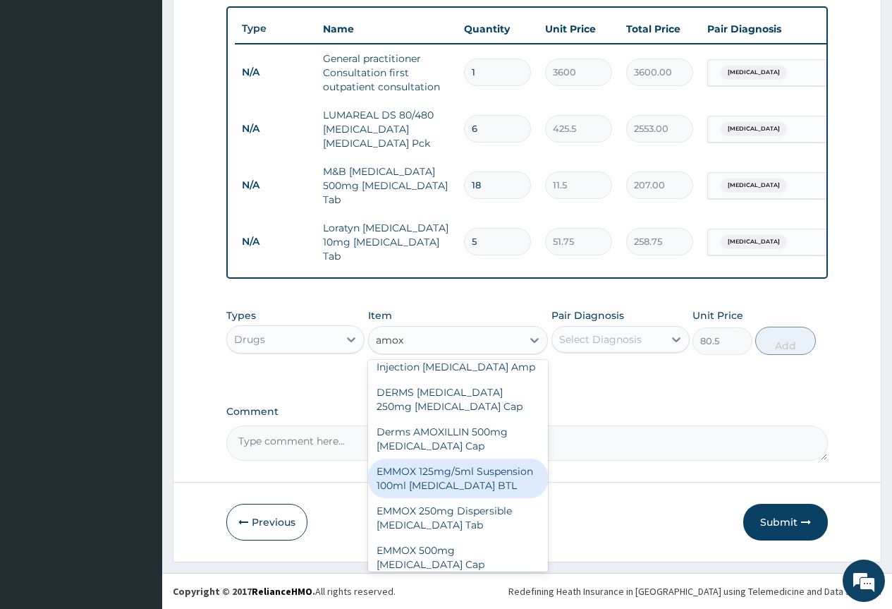
scroll to position [212, 0]
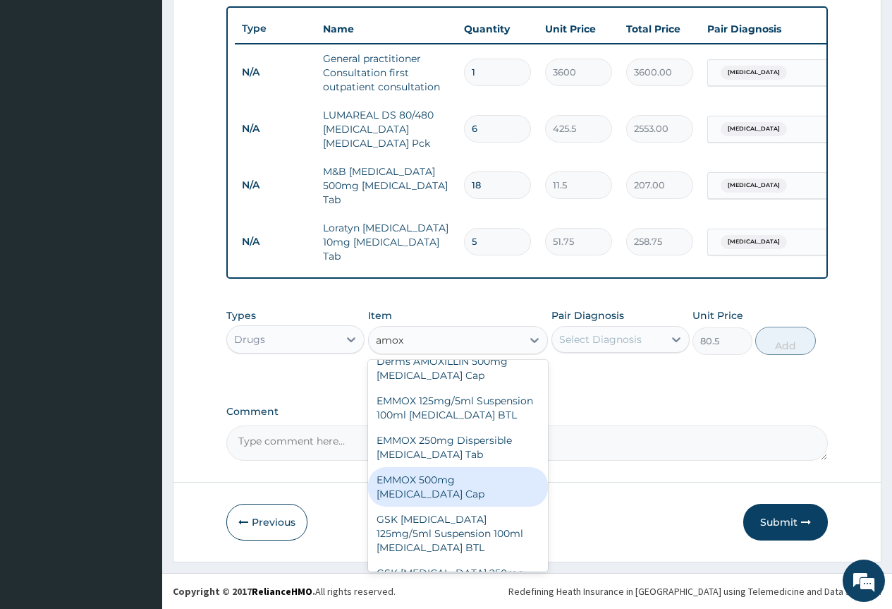
click at [476, 473] on div "EMMOX 500mg Amoxicillin Cap" at bounding box center [458, 486] width 181 height 39
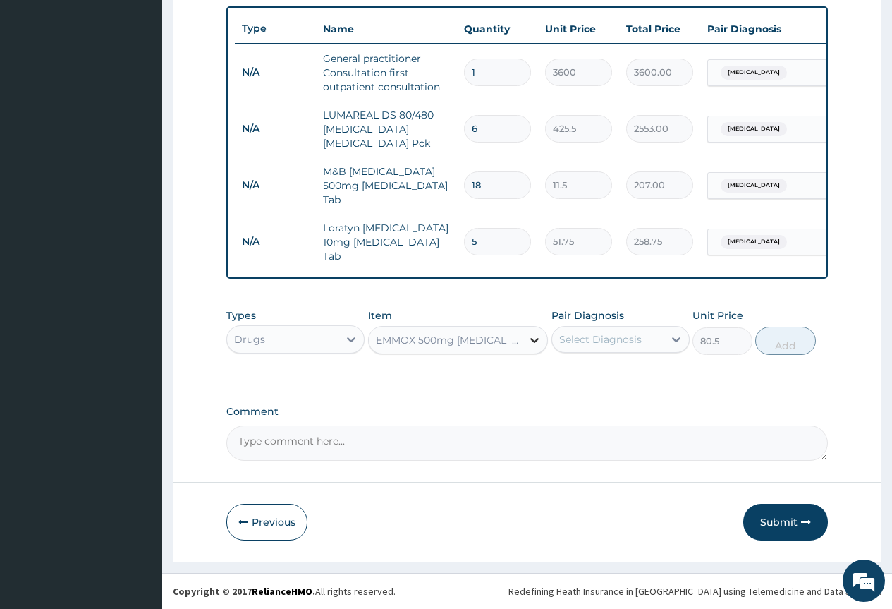
click at [527, 351] on div at bounding box center [534, 339] width 25 height 25
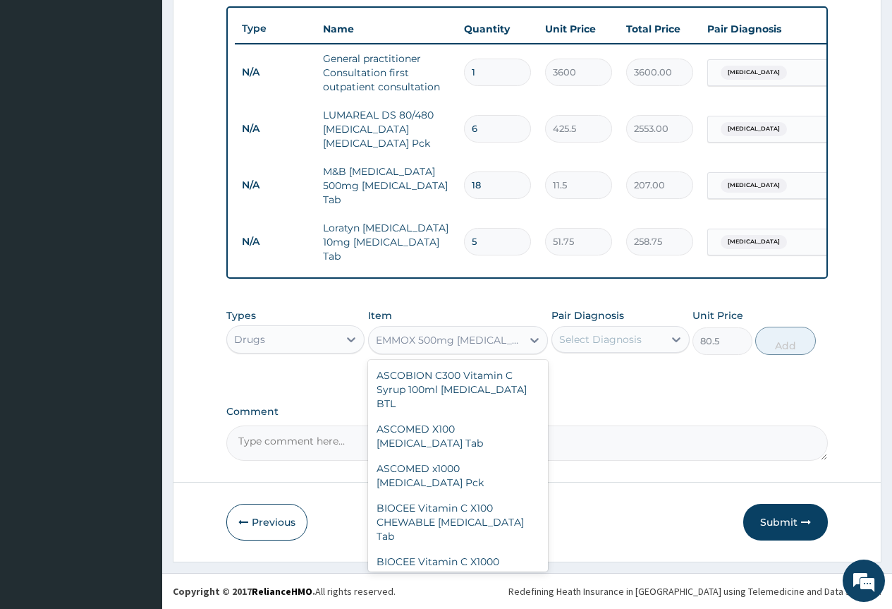
scroll to position [42428, 0]
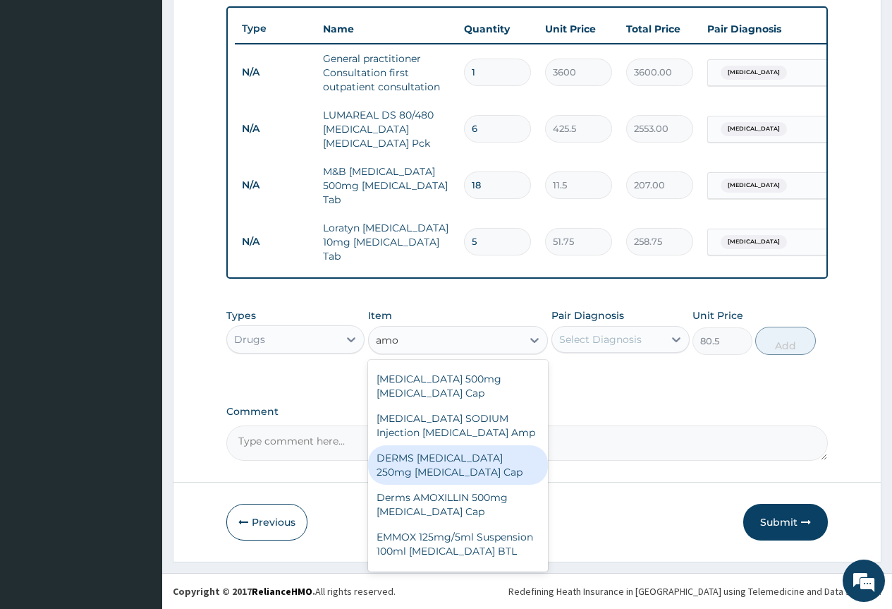
type input "amox"
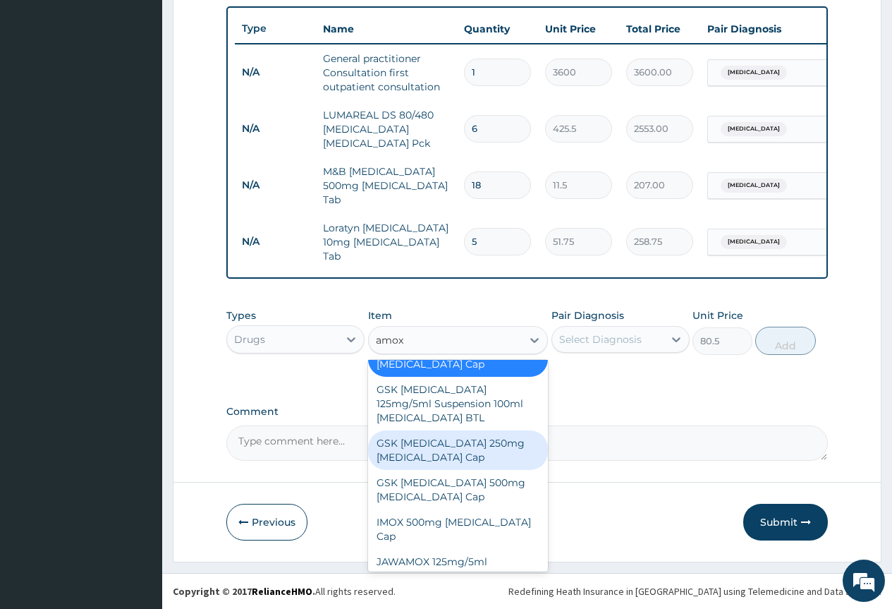
scroll to position [372, 0]
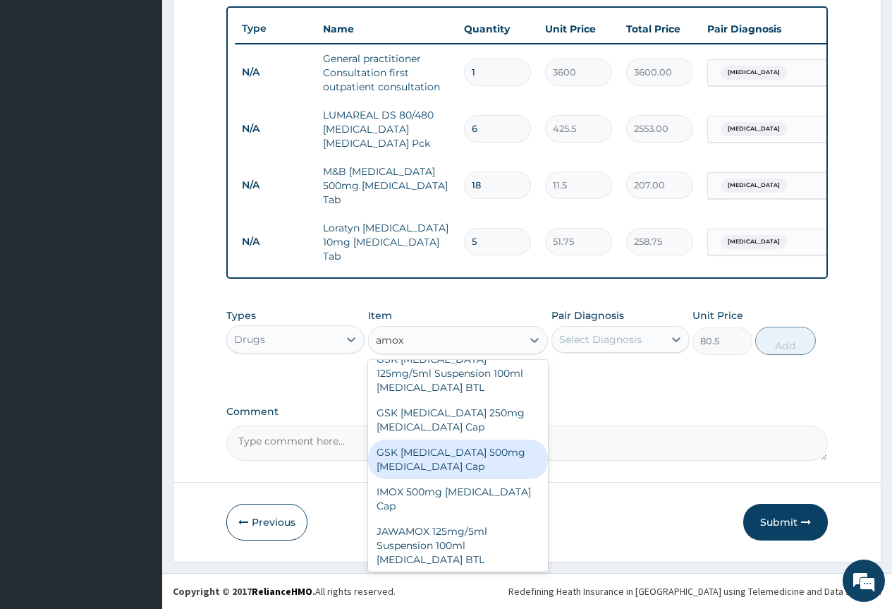
click at [474, 455] on div "GSK AMOXIL 500mg Amoxicillin Cap" at bounding box center [458, 458] width 181 height 39
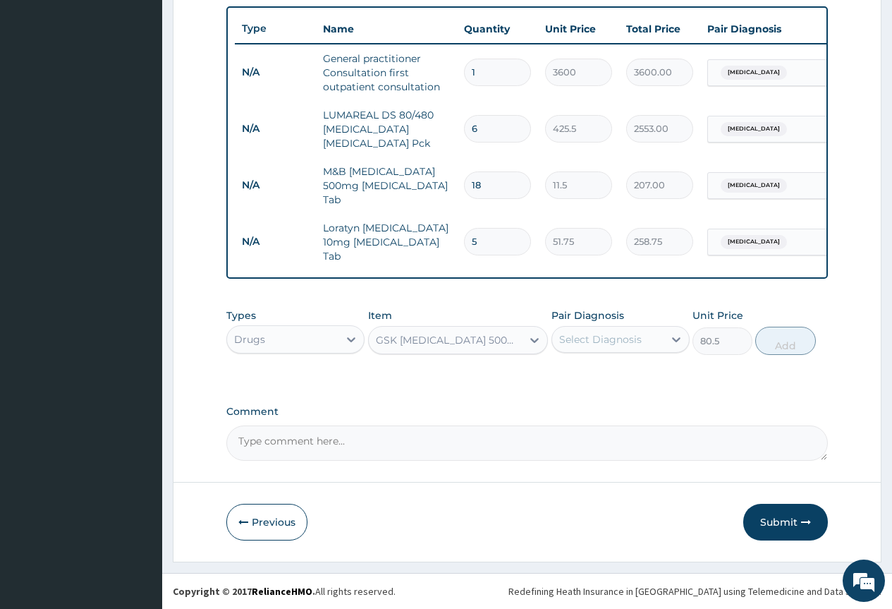
type input "207"
click at [647, 343] on div "Select Diagnosis" at bounding box center [607, 339] width 111 height 23
click at [561, 408] on input "checkbox" at bounding box center [564, 402] width 9 height 9
checkbox input "true"
click at [781, 344] on button "Add" at bounding box center [785, 340] width 60 height 28
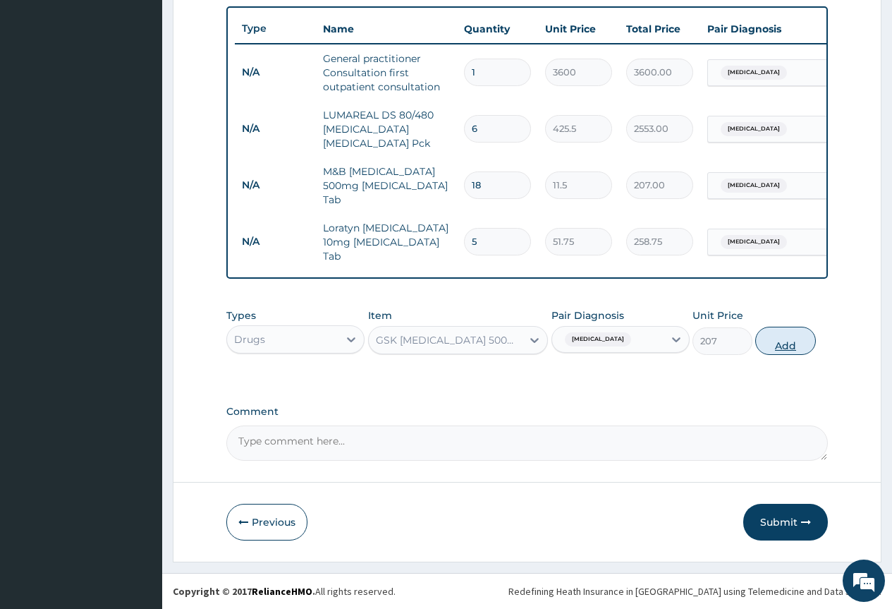
type input "0"
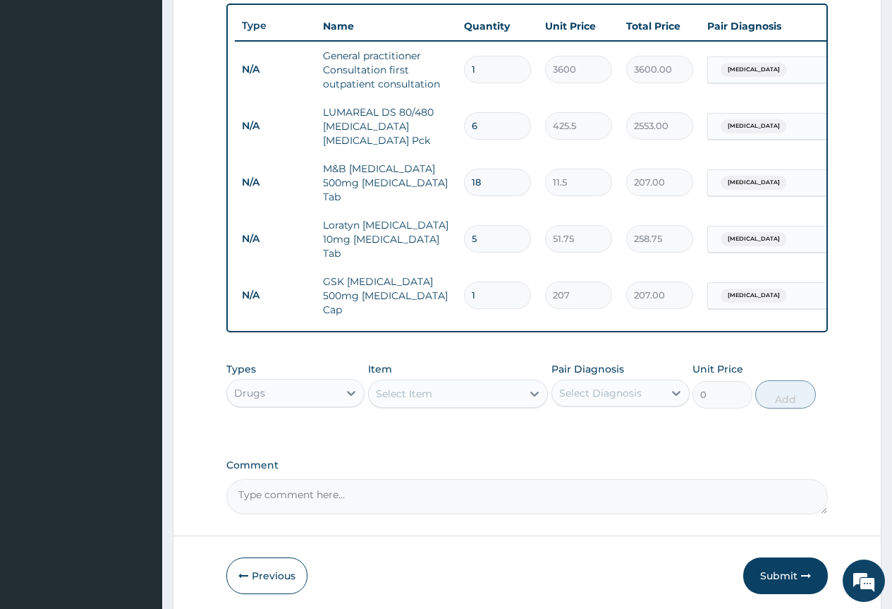
type input "15"
type input "3105.00"
type input "15"
click at [836, 351] on form "Step 2 of 2 PA Code / Prescription Code Enter Code(Secondary Care Only) Encount…" at bounding box center [527, 84] width 709 height 1061
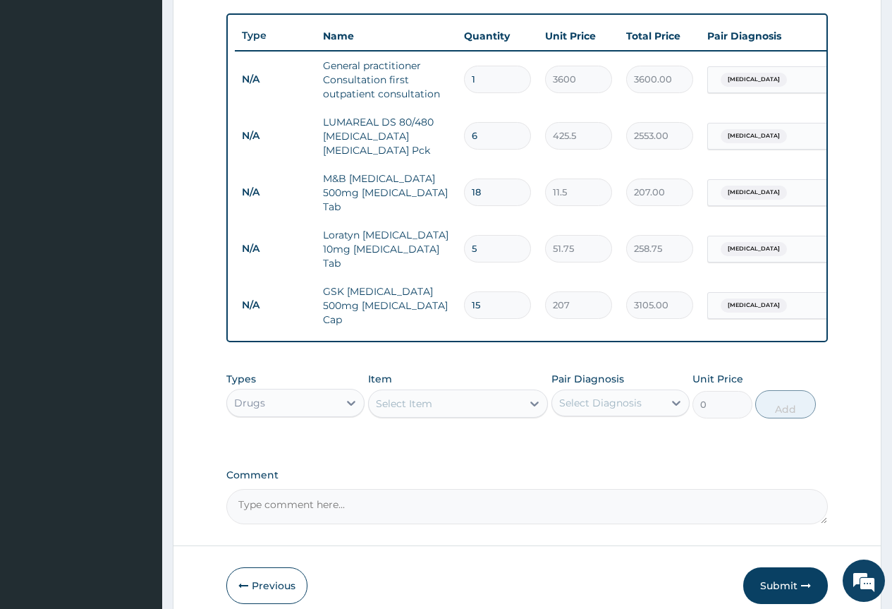
scroll to position [570, 0]
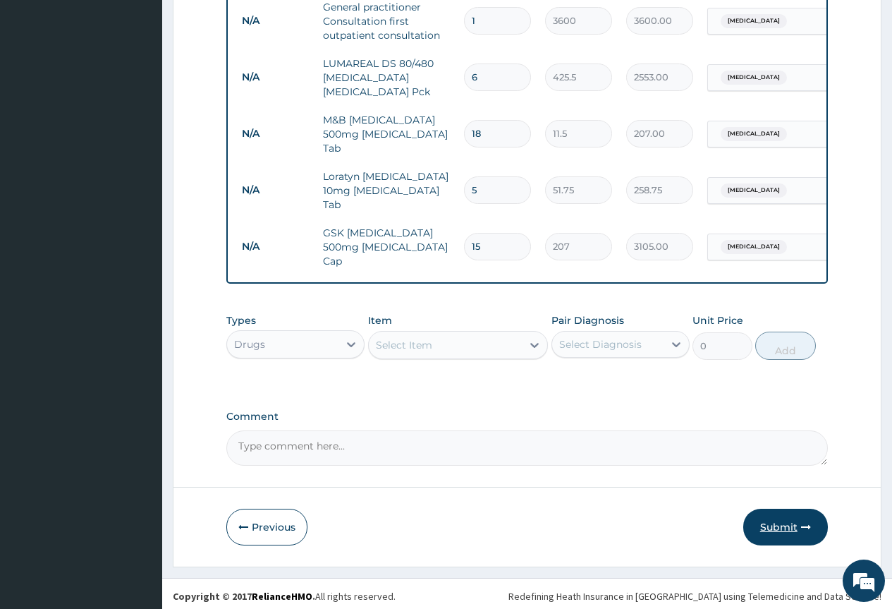
click at [779, 523] on button "Submit" at bounding box center [785, 526] width 85 height 37
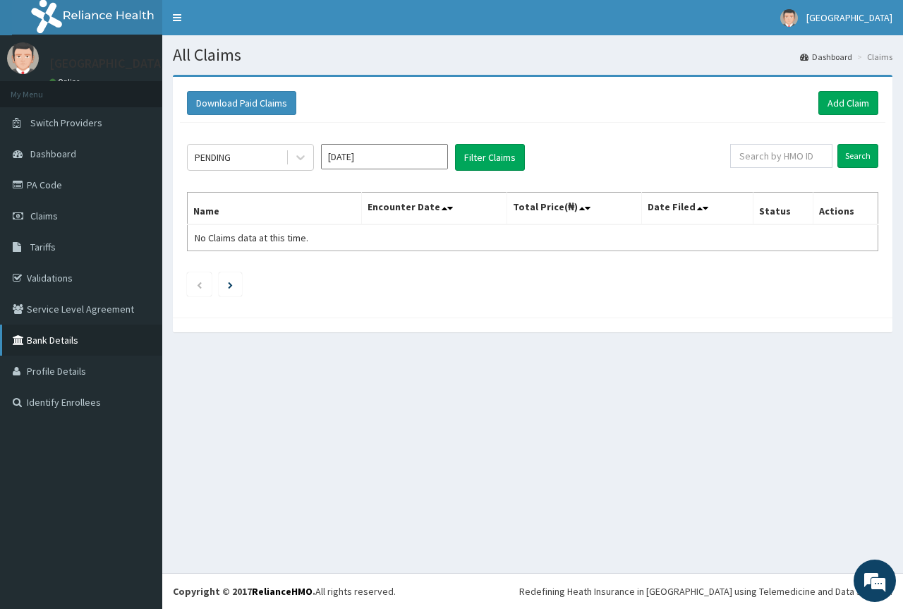
click at [75, 344] on link "Bank Details" at bounding box center [81, 339] width 162 height 31
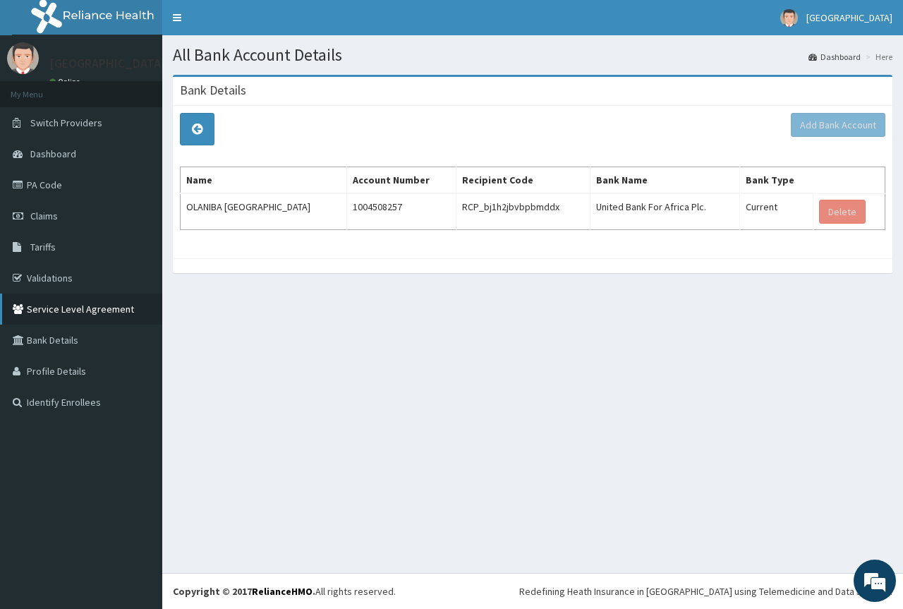
click at [65, 314] on link "Service Level Agreement" at bounding box center [81, 308] width 162 height 31
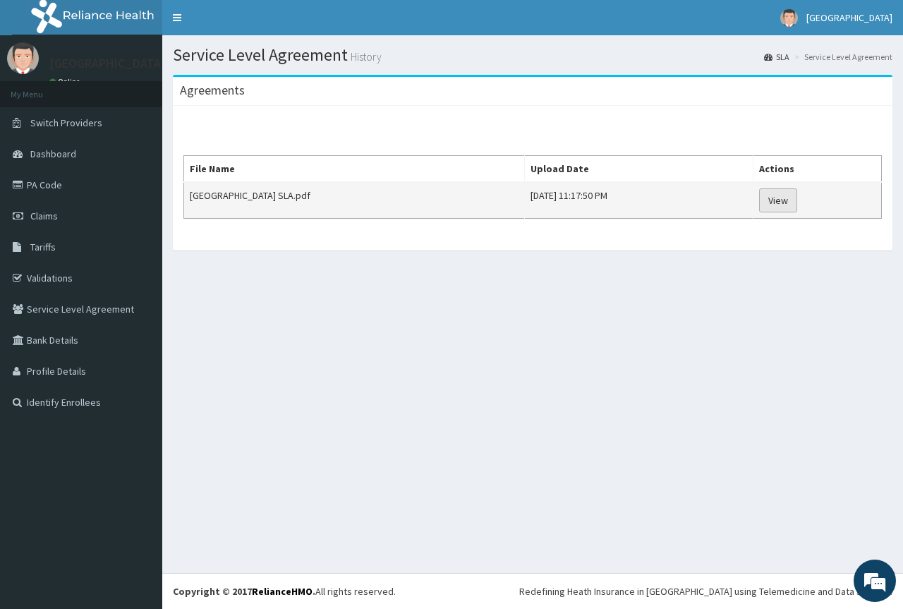
click at [797, 202] on link "View" at bounding box center [778, 200] width 38 height 24
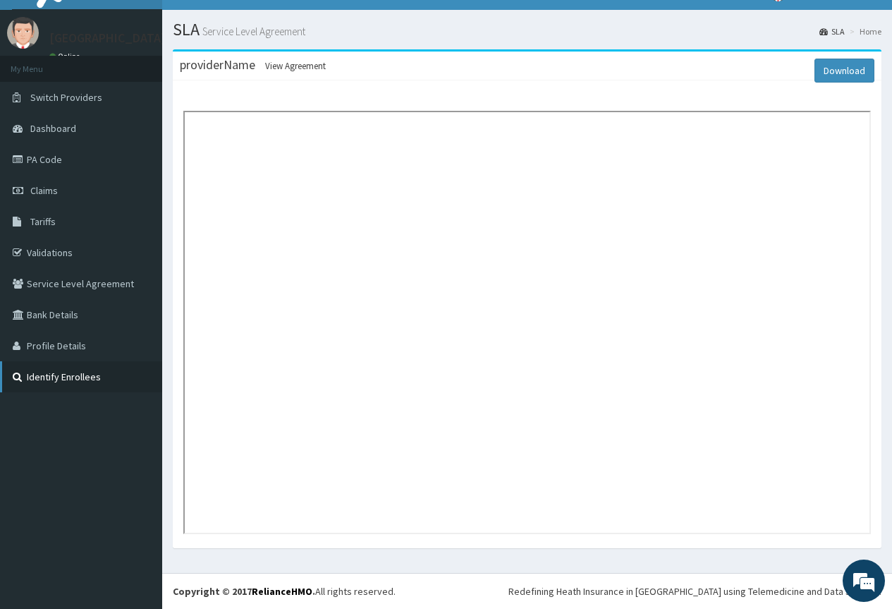
click at [51, 371] on link "Identify Enrollees" at bounding box center [81, 376] width 162 height 31
